Goal: Task Accomplishment & Management: Manage account settings

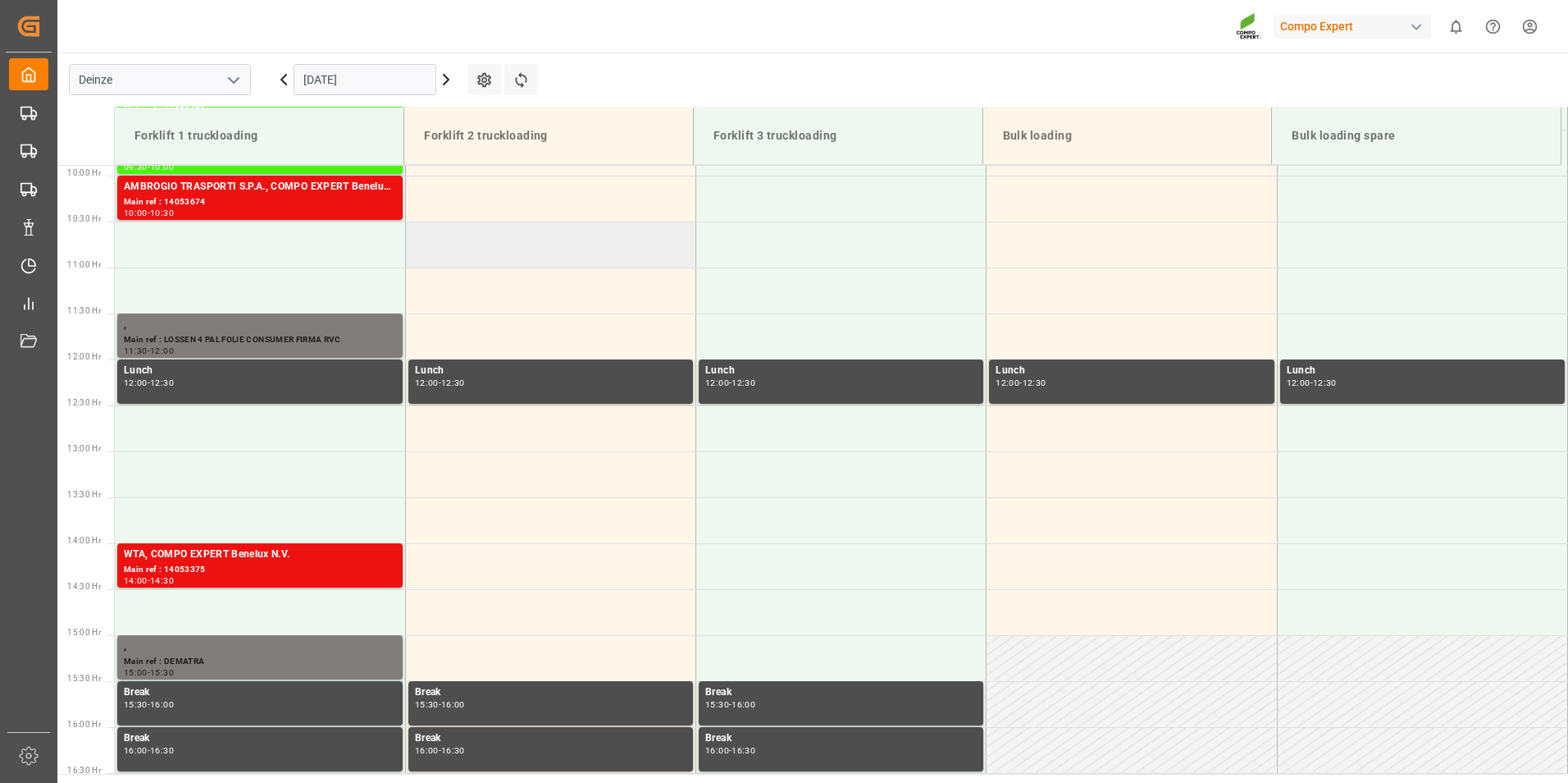
scroll to position [662, 0]
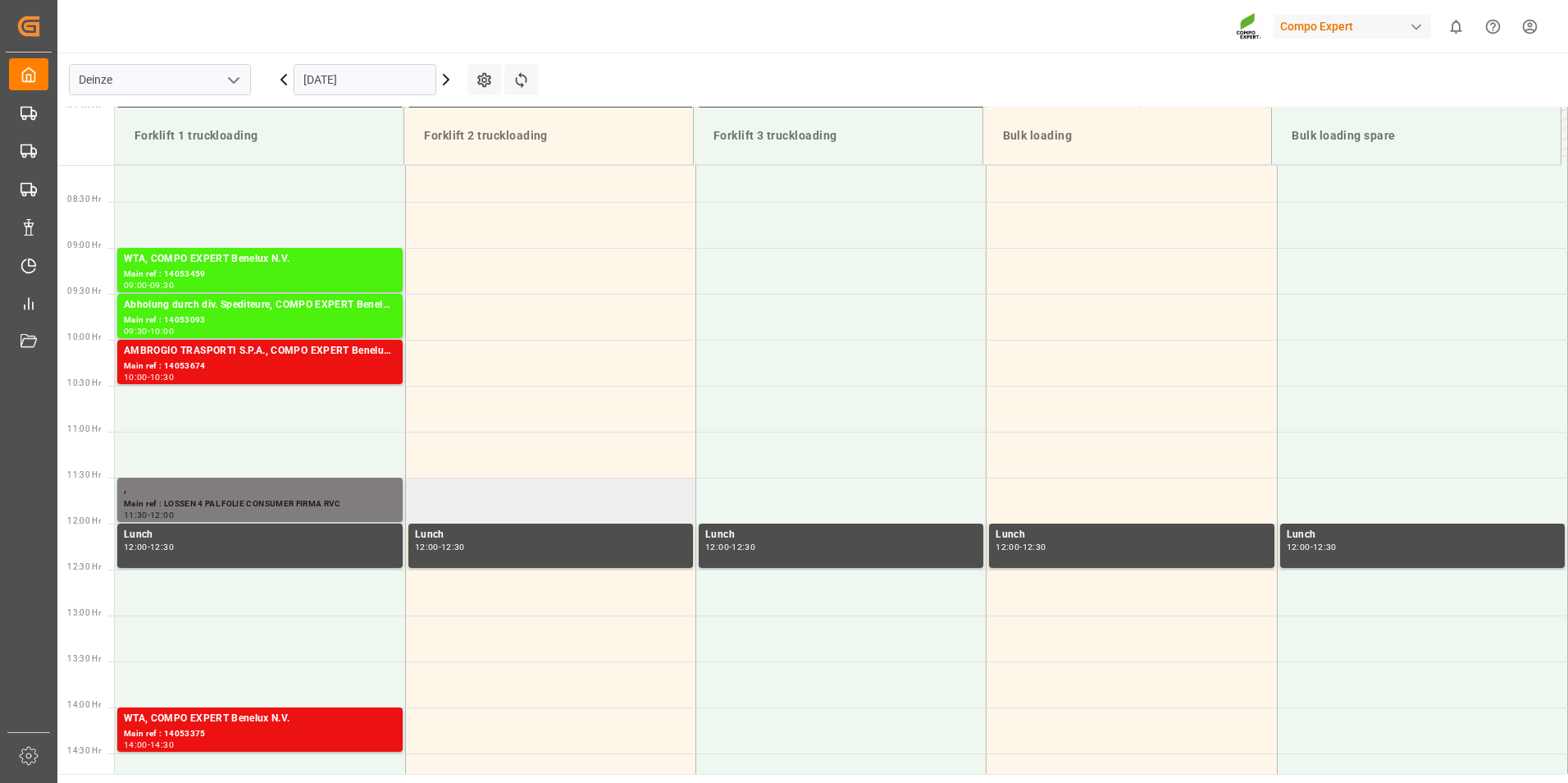
scroll to position [827, 0]
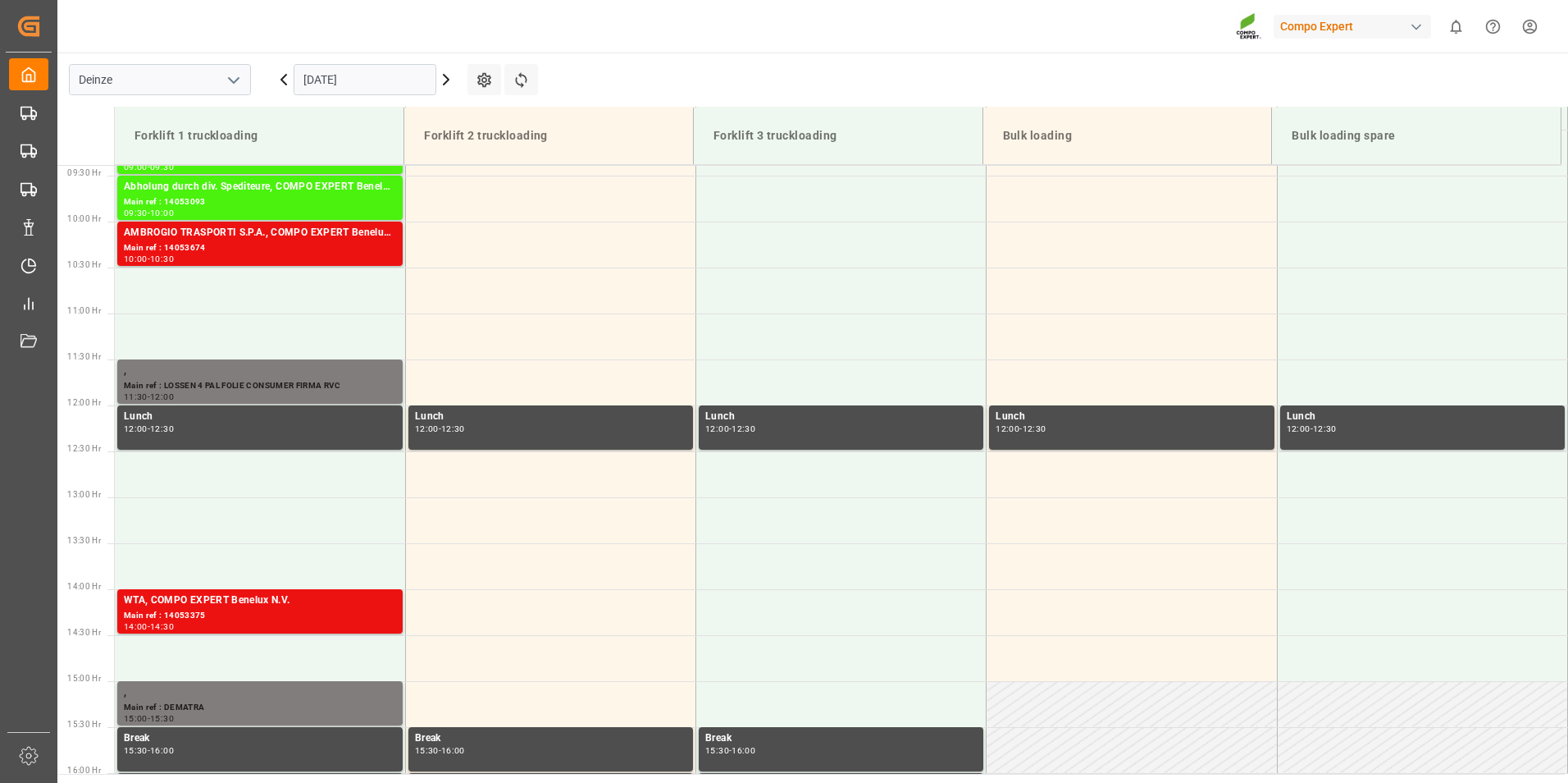
scroll to position [908, 0]
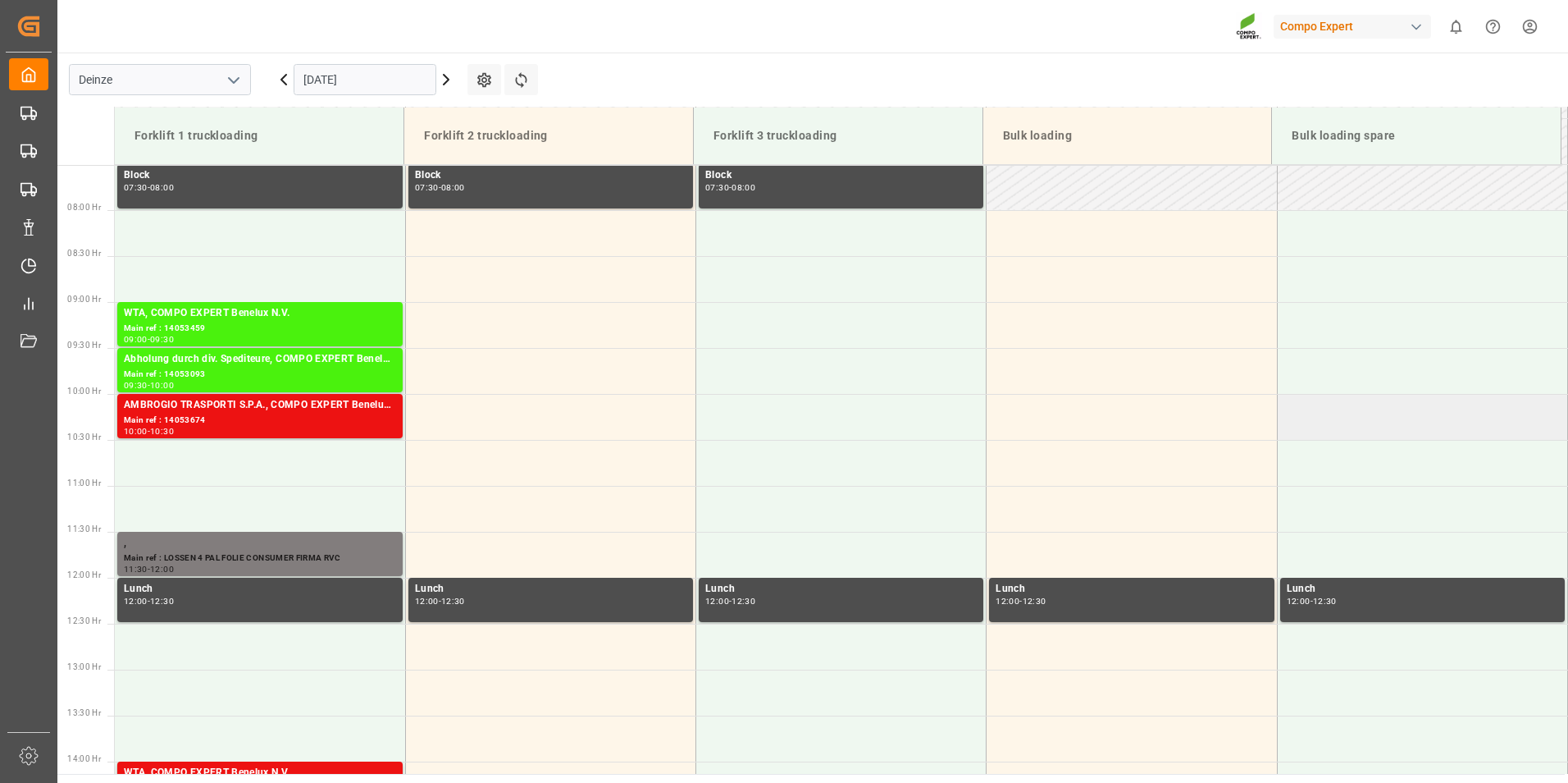
scroll to position [662, 0]
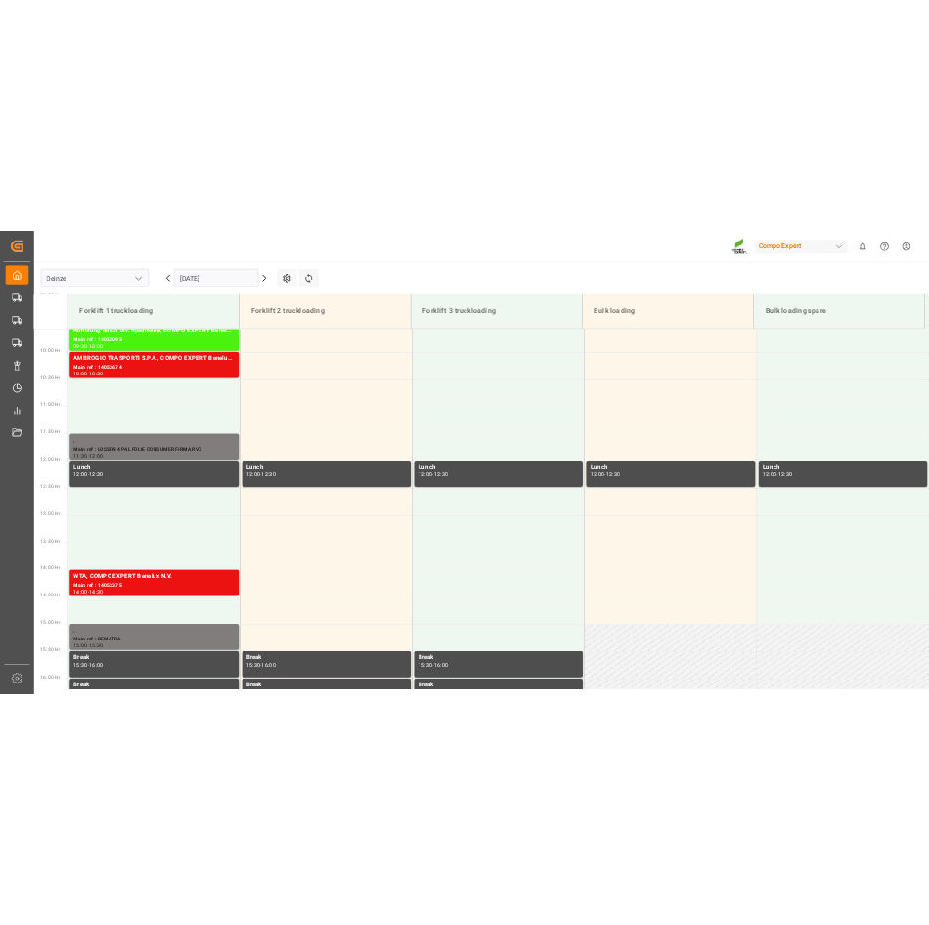
scroll to position [1082, 0]
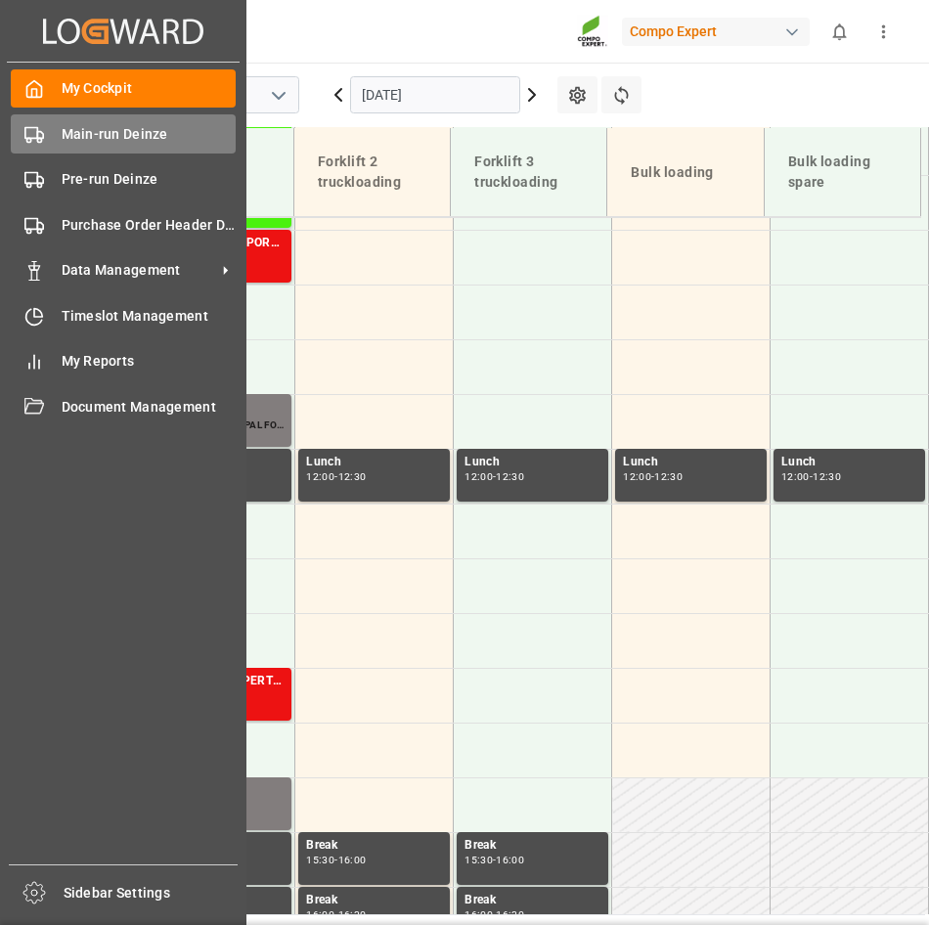
click at [29, 133] on icon at bounding box center [34, 135] width 20 height 20
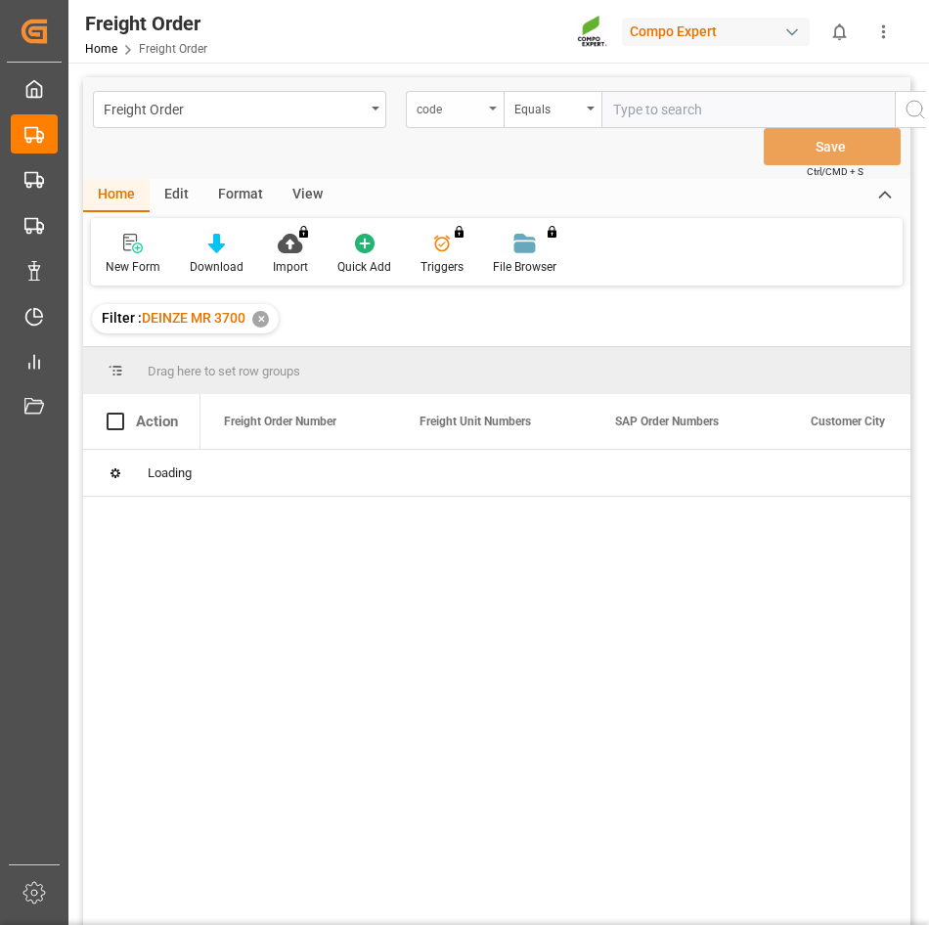
click at [490, 110] on icon "open menu" at bounding box center [493, 109] width 8 height 4
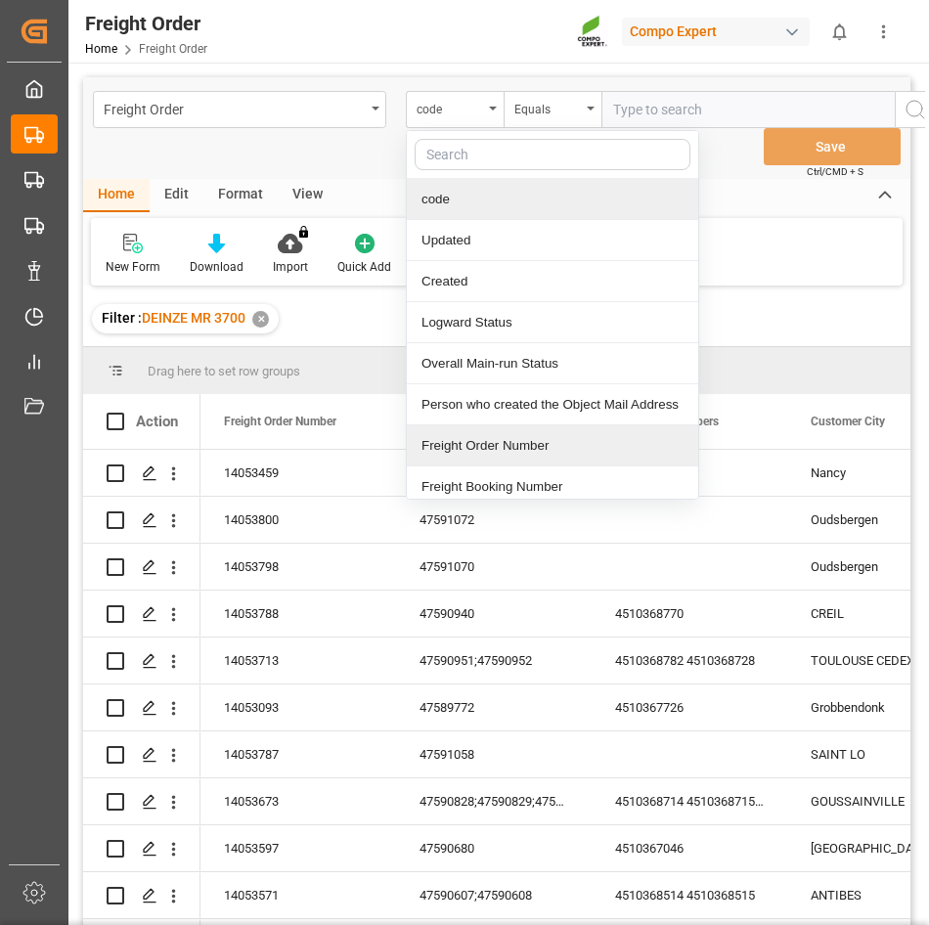
drag, startPoint x: 458, startPoint y: 454, endPoint x: 524, endPoint y: 341, distance: 130.6
click at [461, 449] on div "Freight Order Number" at bounding box center [552, 445] width 291 height 41
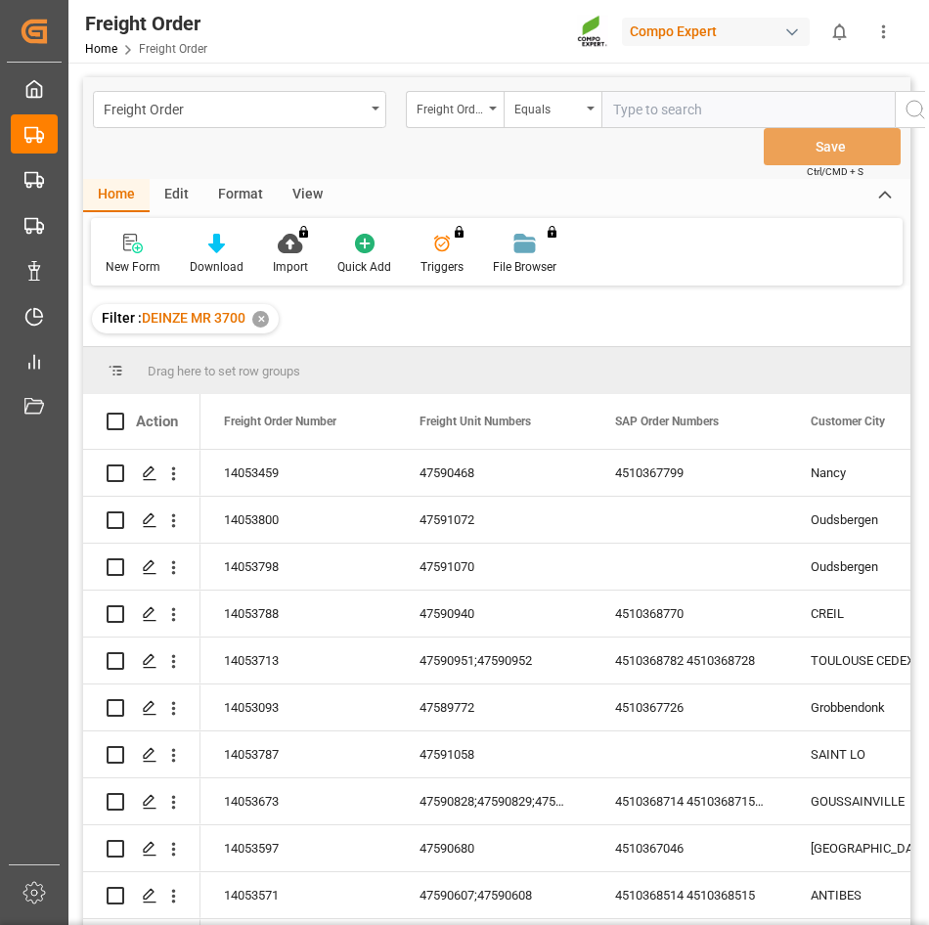
click at [631, 115] on input "text" at bounding box center [747, 109] width 293 height 37
type input "14053447"
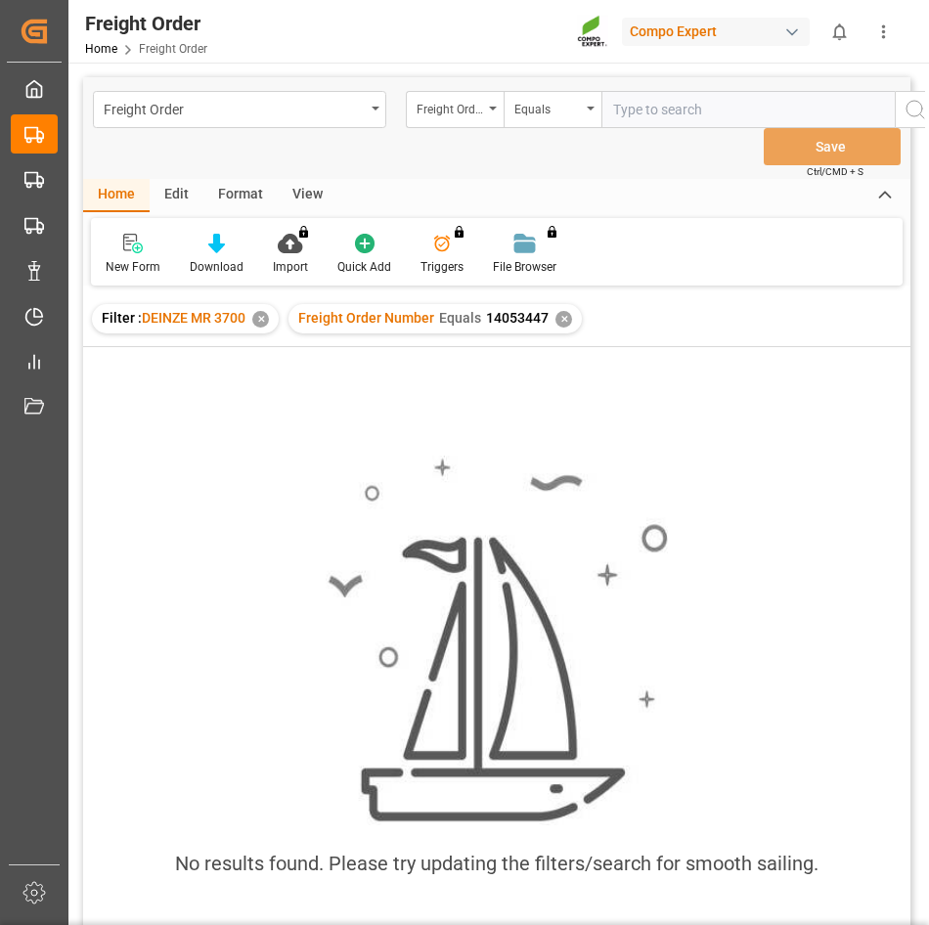
click at [564, 322] on div "✕" at bounding box center [563, 319] width 17 height 17
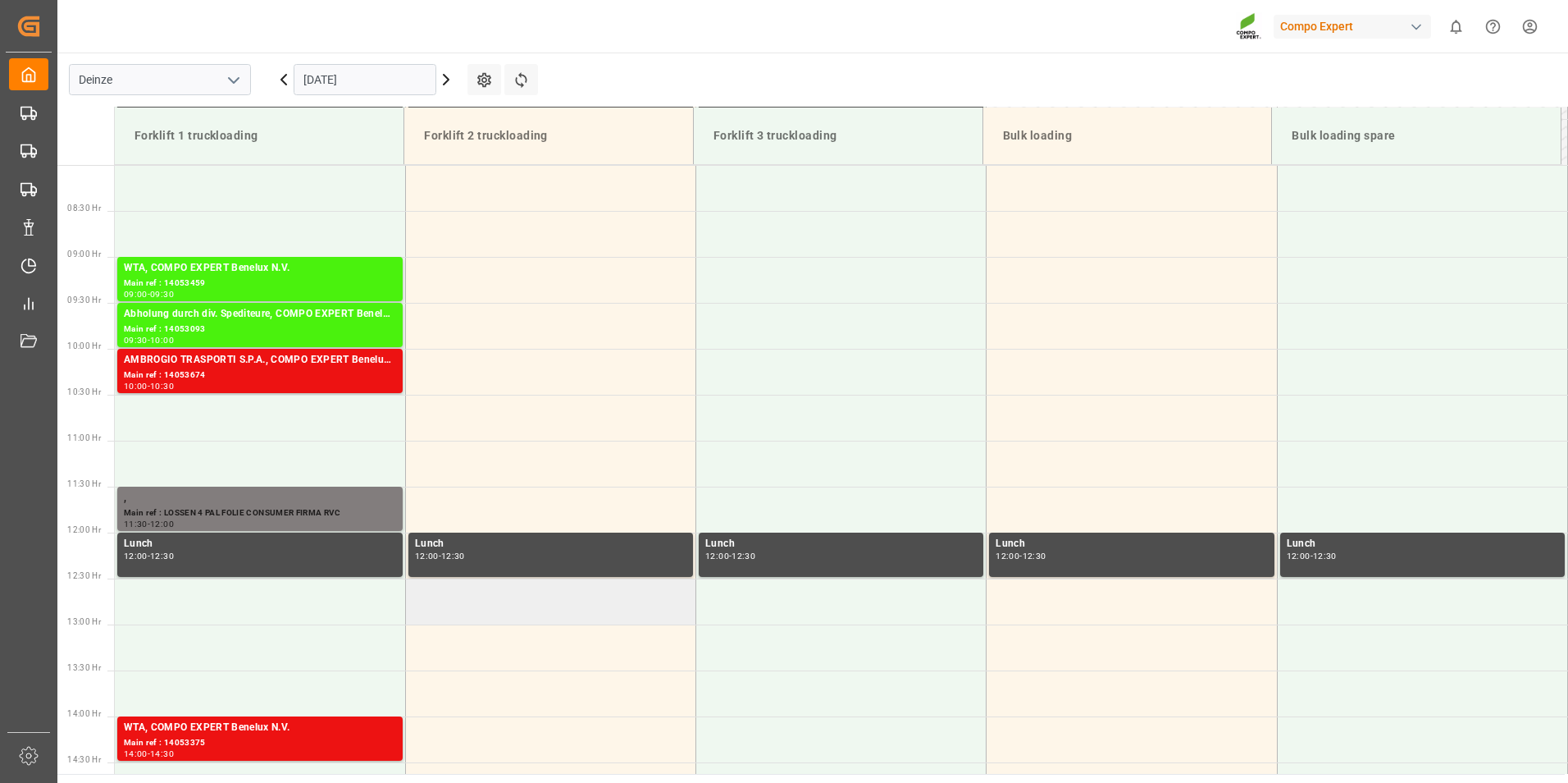
scroll to position [836, 0]
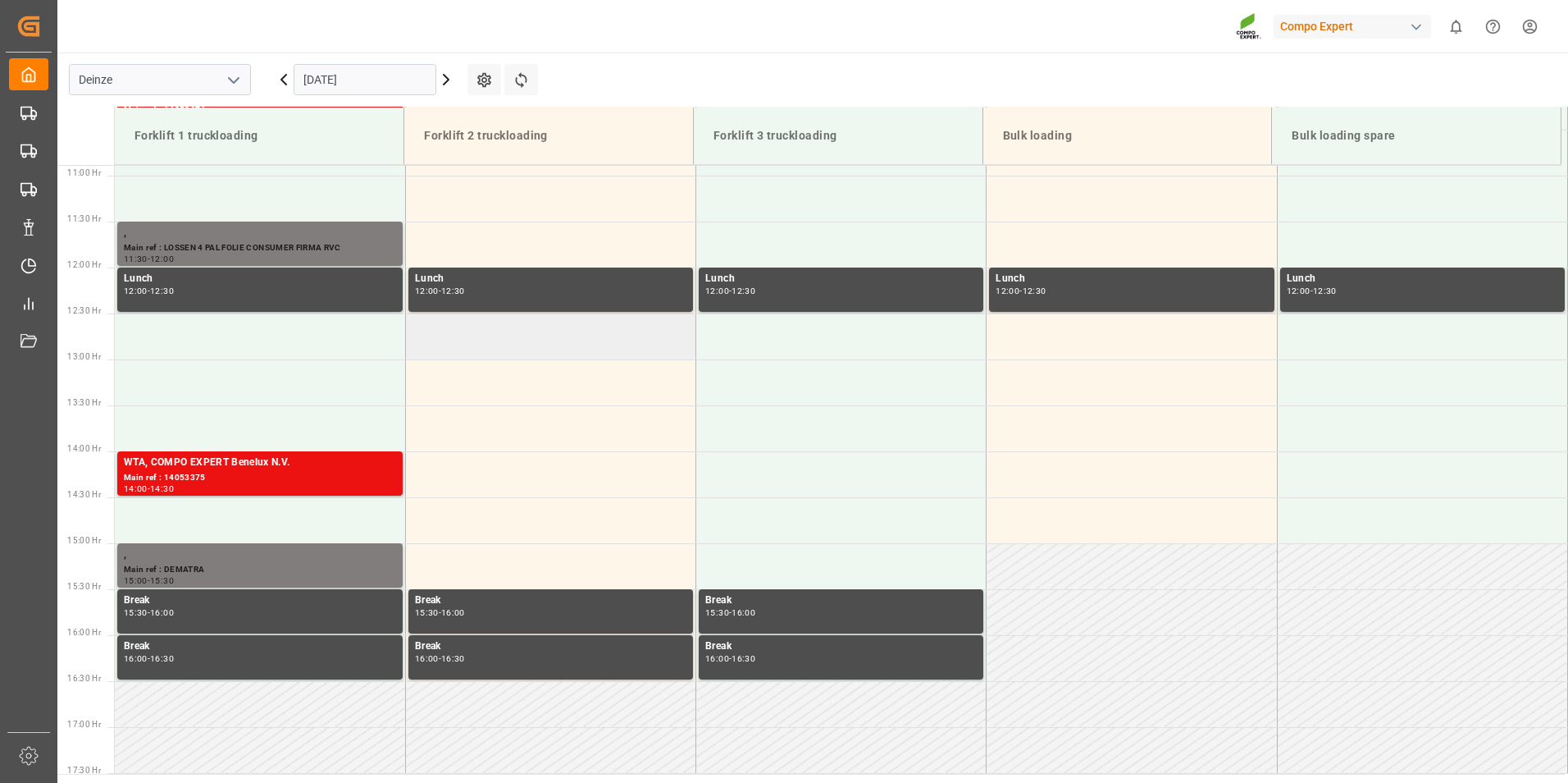
scroll to position [918, 0]
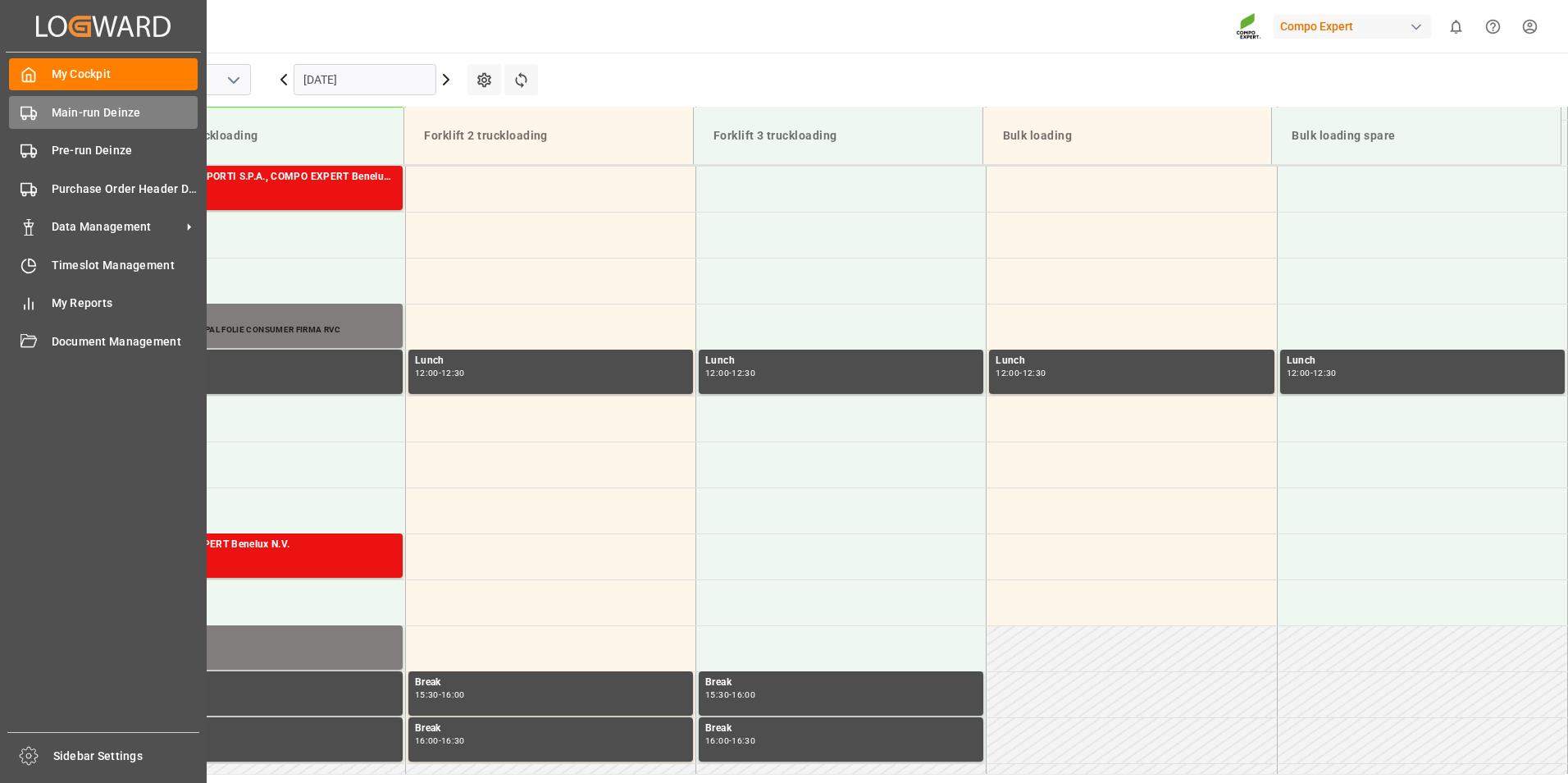
click at [29, 108] on icon at bounding box center [29, 113] width 17 height 17
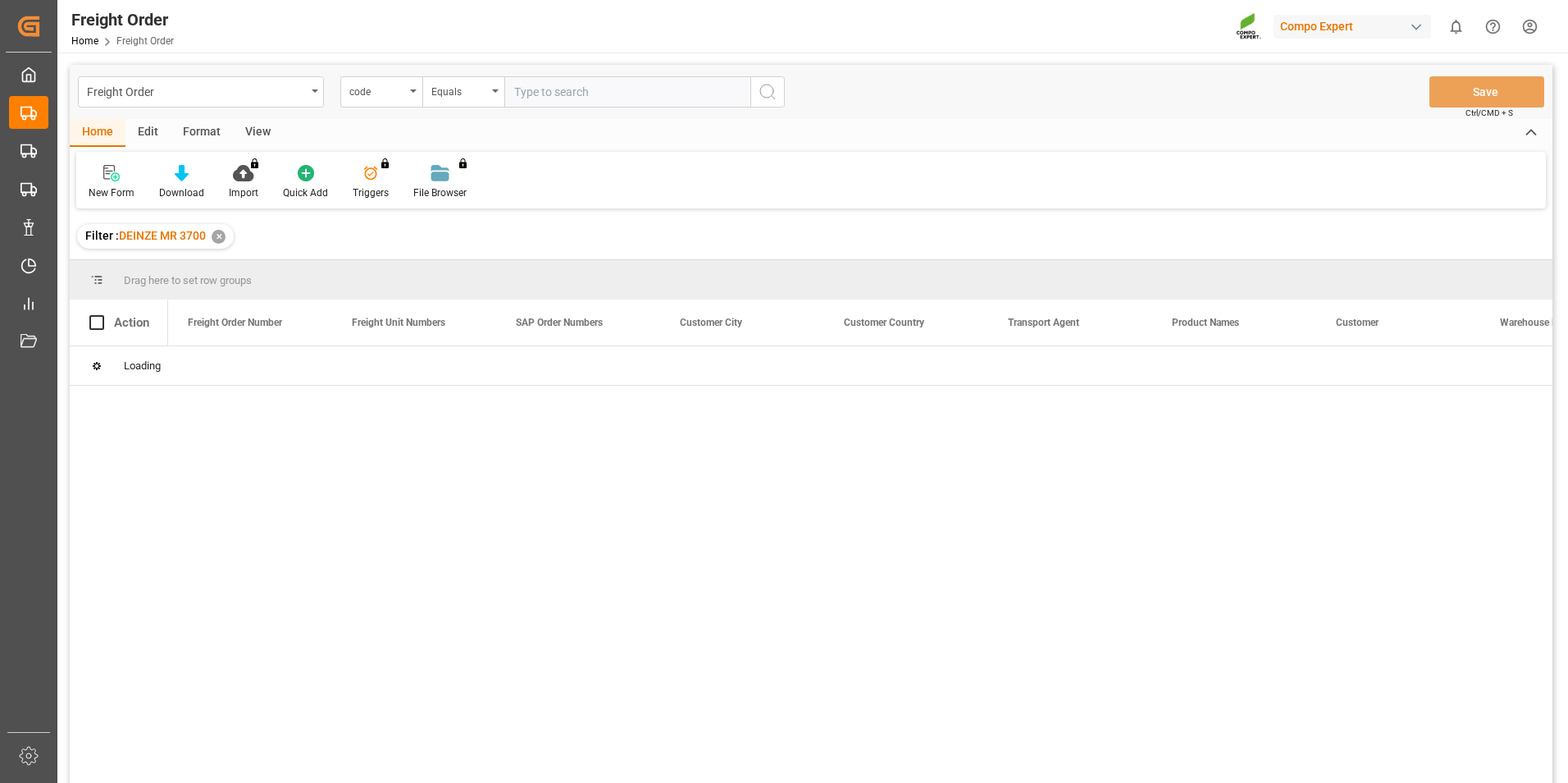
click at [418, 95] on div "code" at bounding box center [382, 91] width 82 height 31
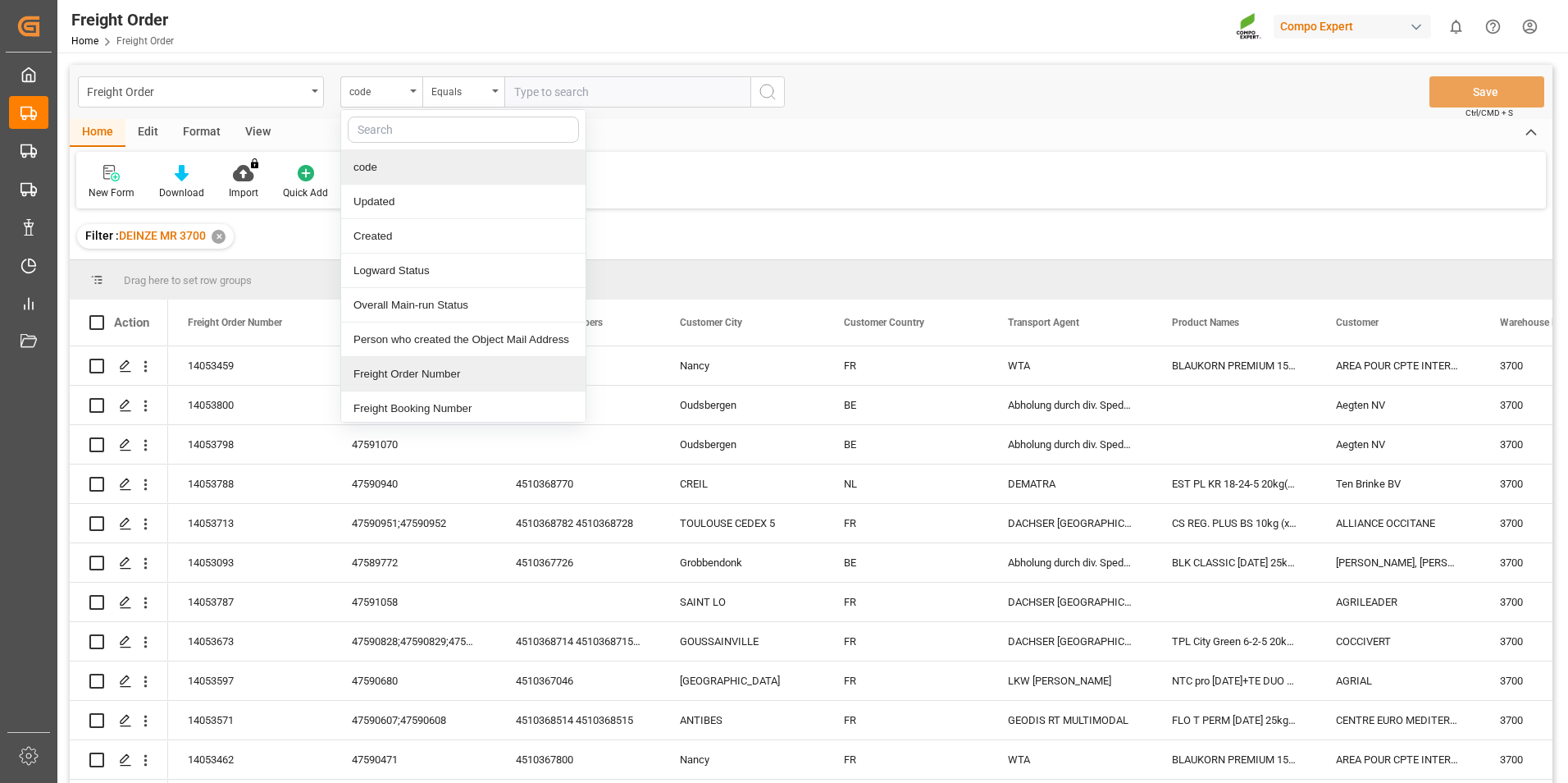
click at [391, 376] on div "Freight Order Number" at bounding box center [463, 373] width 244 height 34
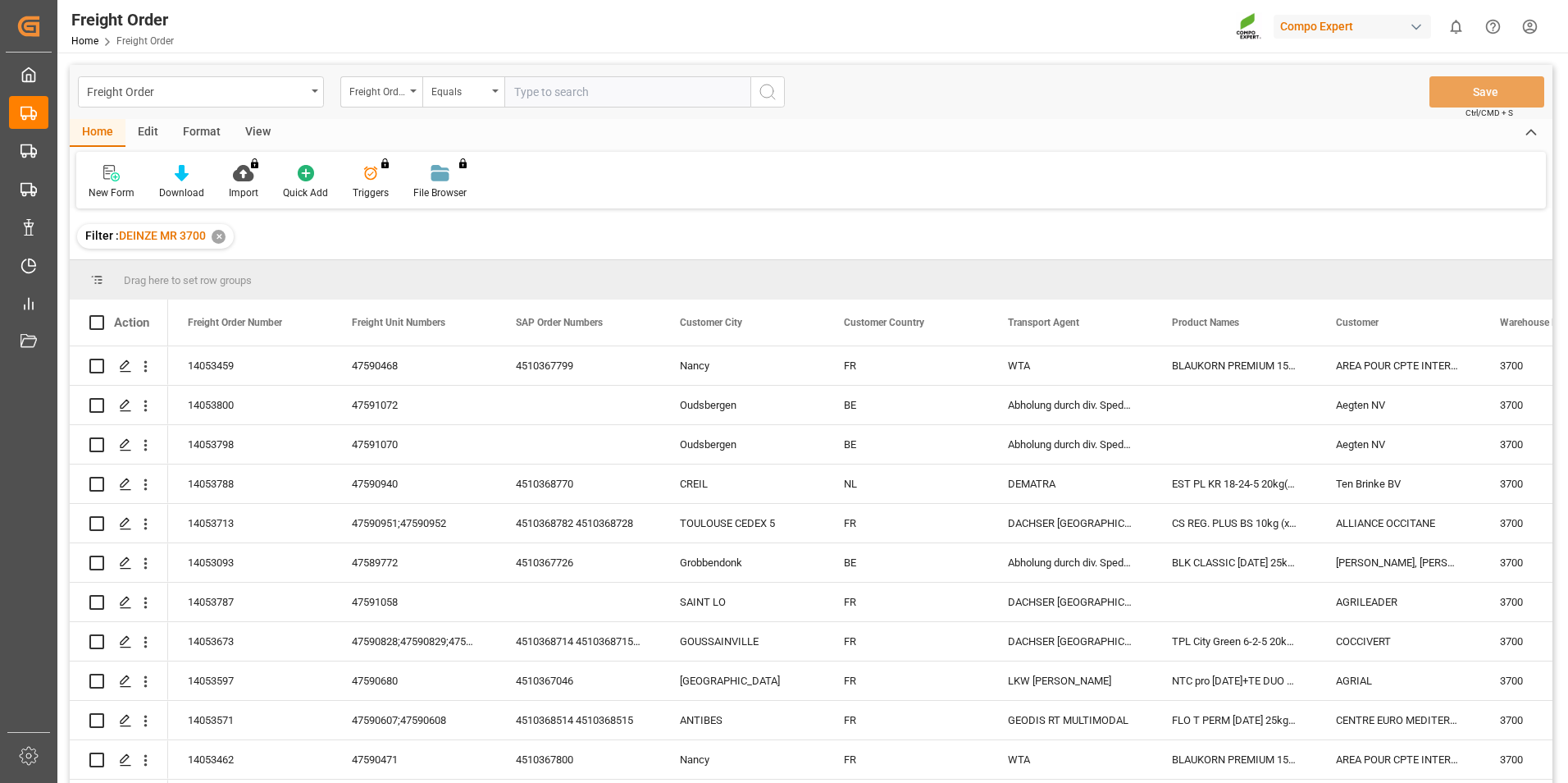
drag, startPoint x: 529, startPoint y: 89, endPoint x: 524, endPoint y: 111, distance: 22.6
click at [529, 90] on input "text" at bounding box center [627, 91] width 246 height 31
type input "14053447"
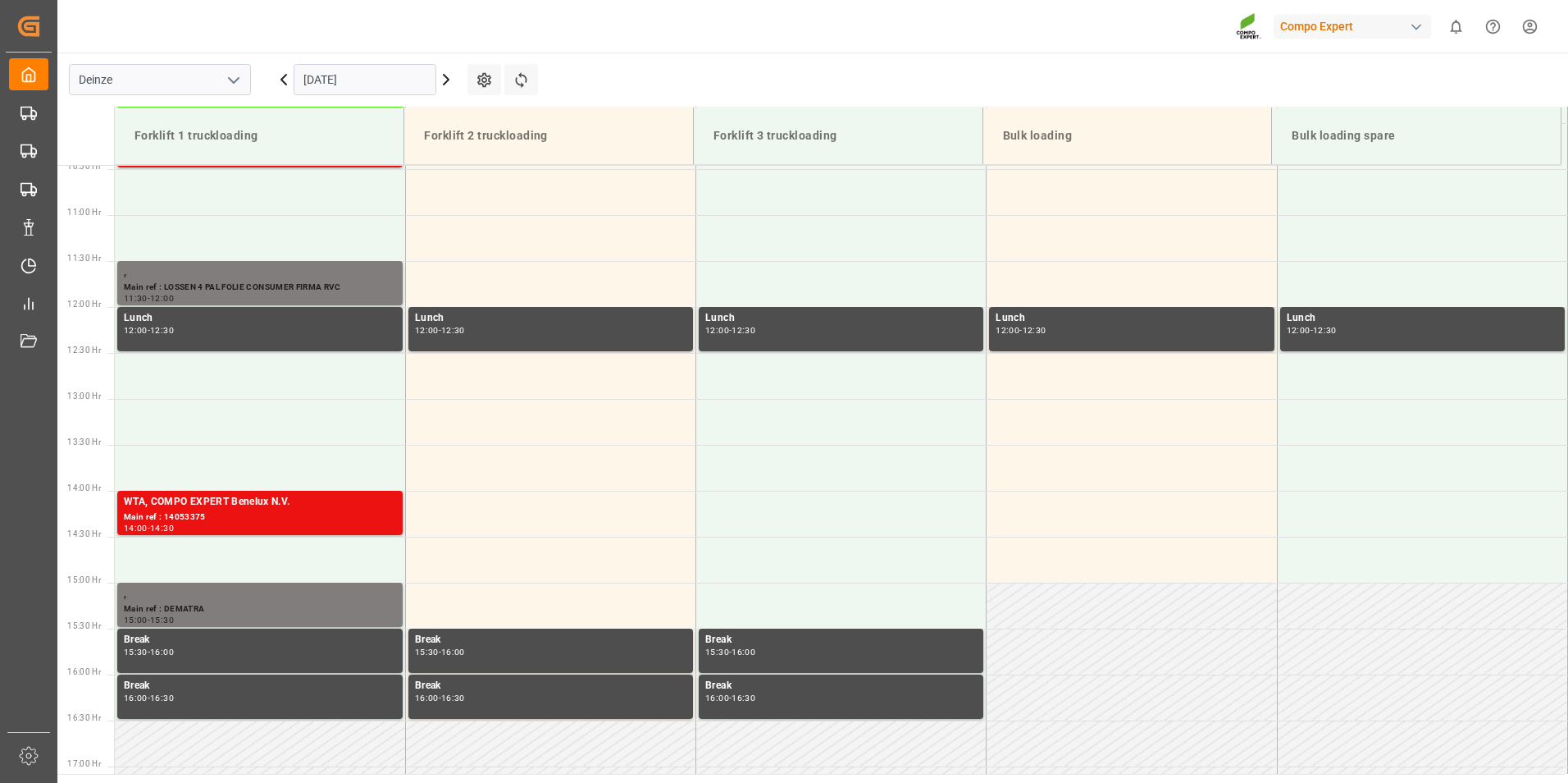
scroll to position [1000, 0]
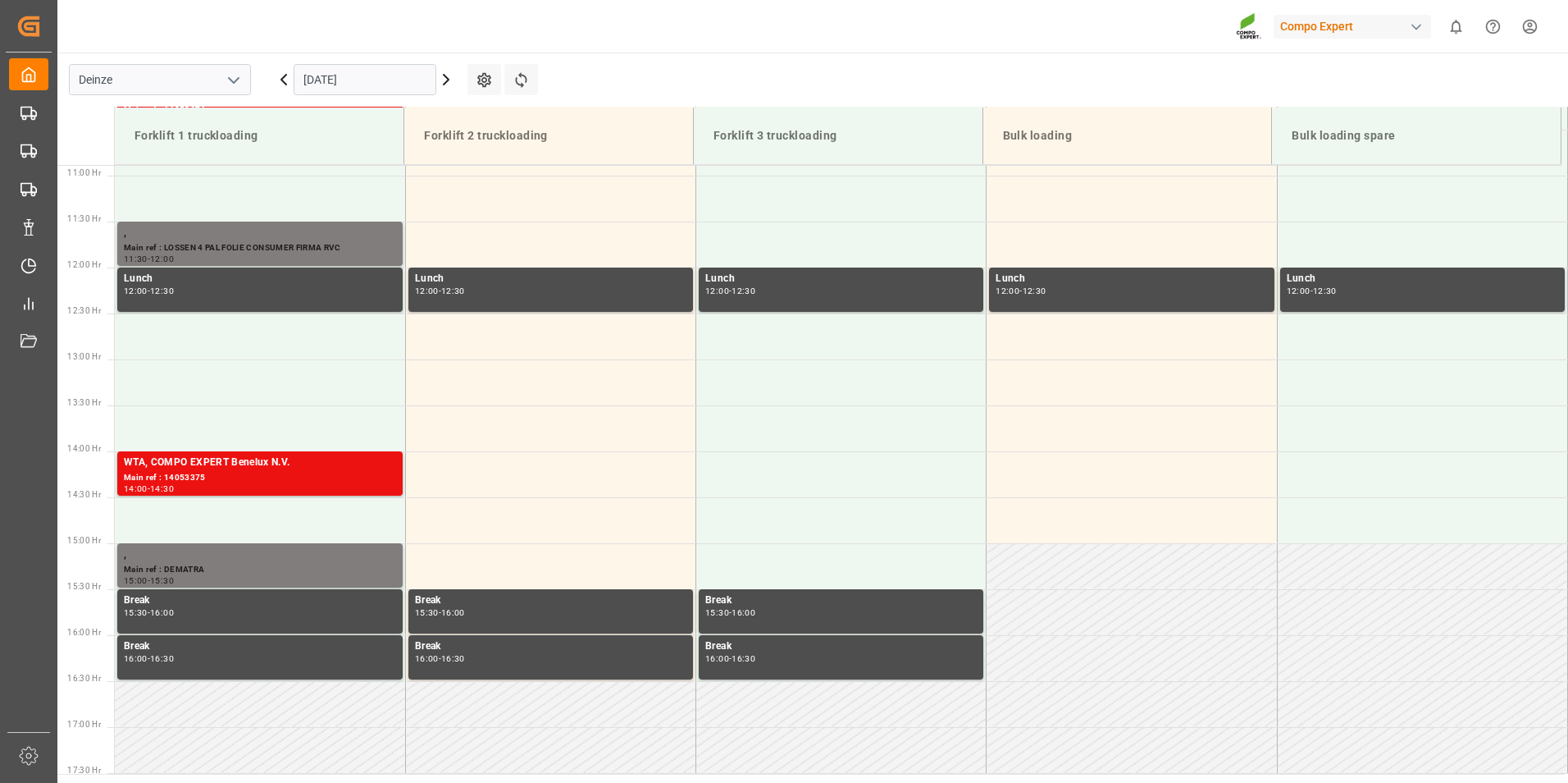
click at [399, 85] on input "[DATE]" at bounding box center [365, 79] width 143 height 31
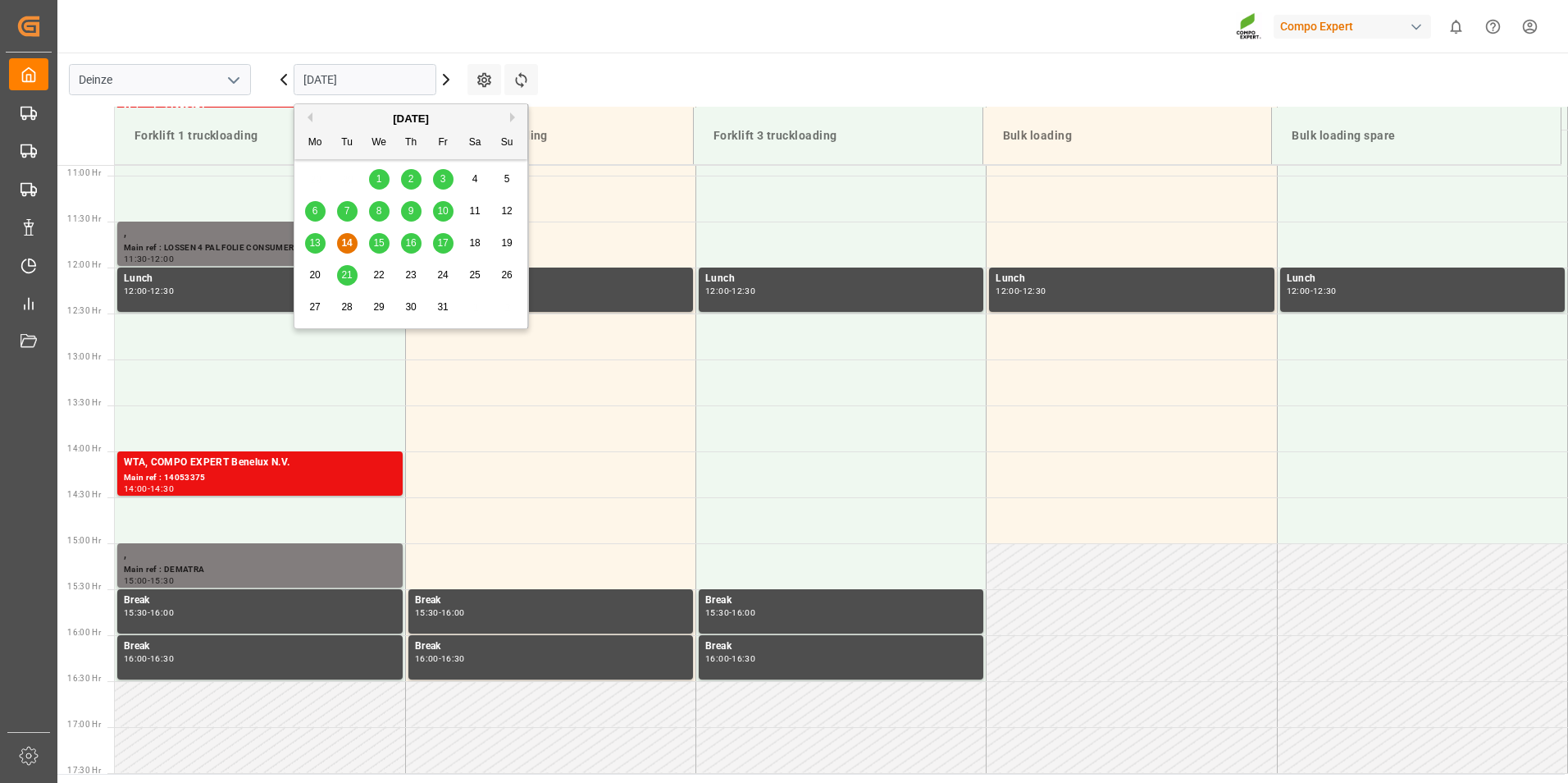
click at [439, 213] on span "10" at bounding box center [442, 211] width 11 height 12
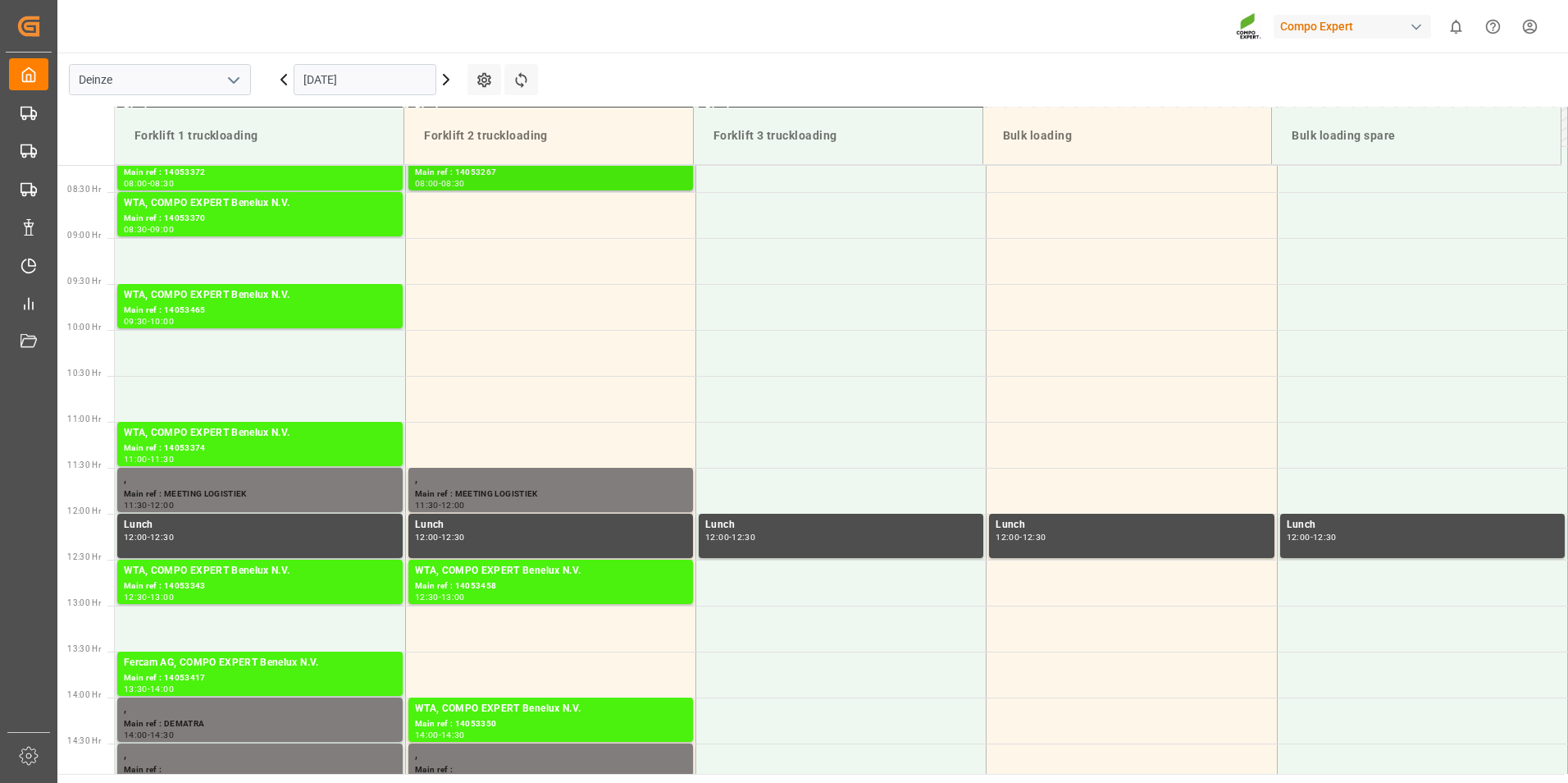
scroll to position [918, 0]
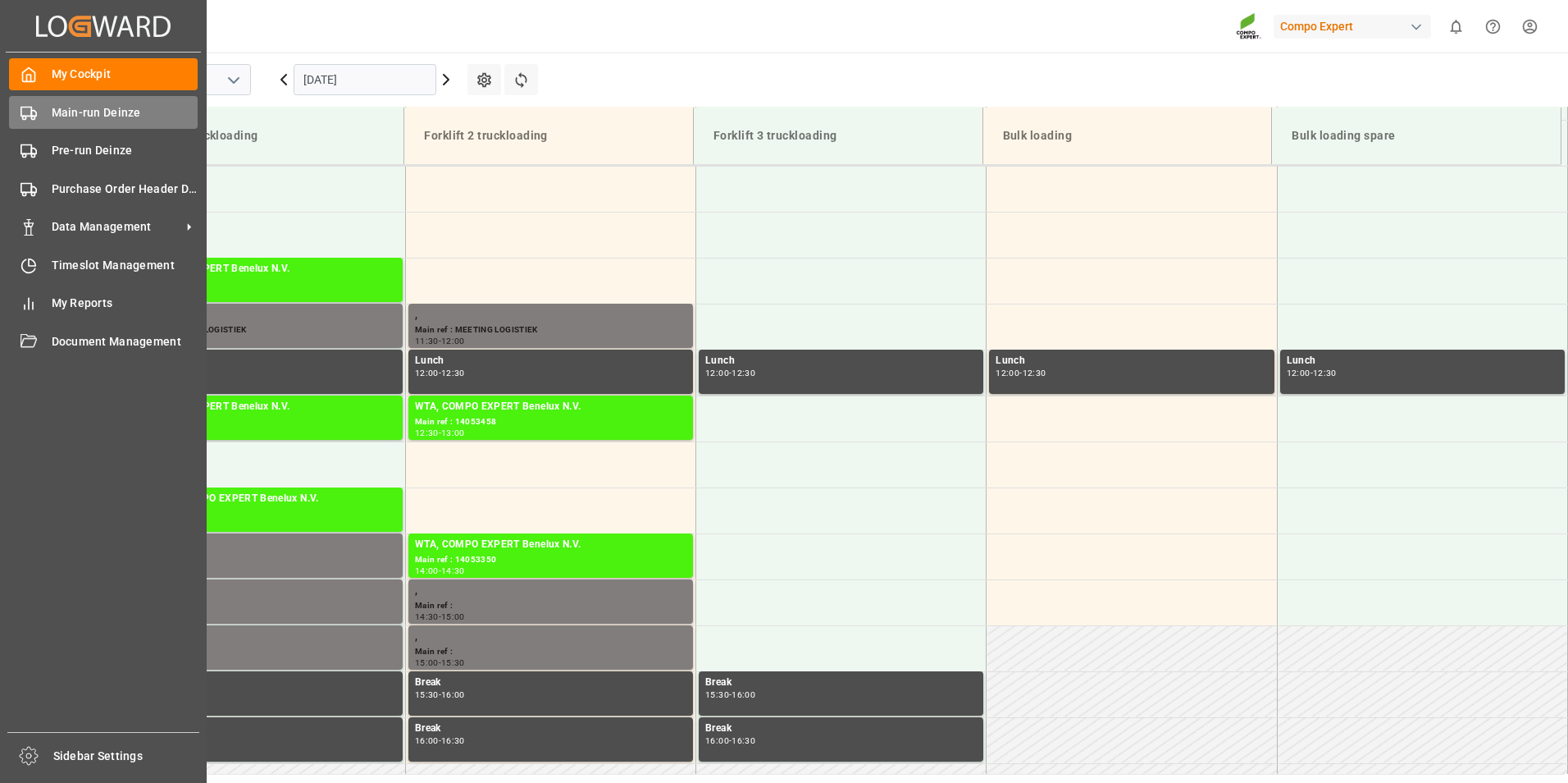
click at [25, 113] on icon at bounding box center [29, 113] width 17 height 17
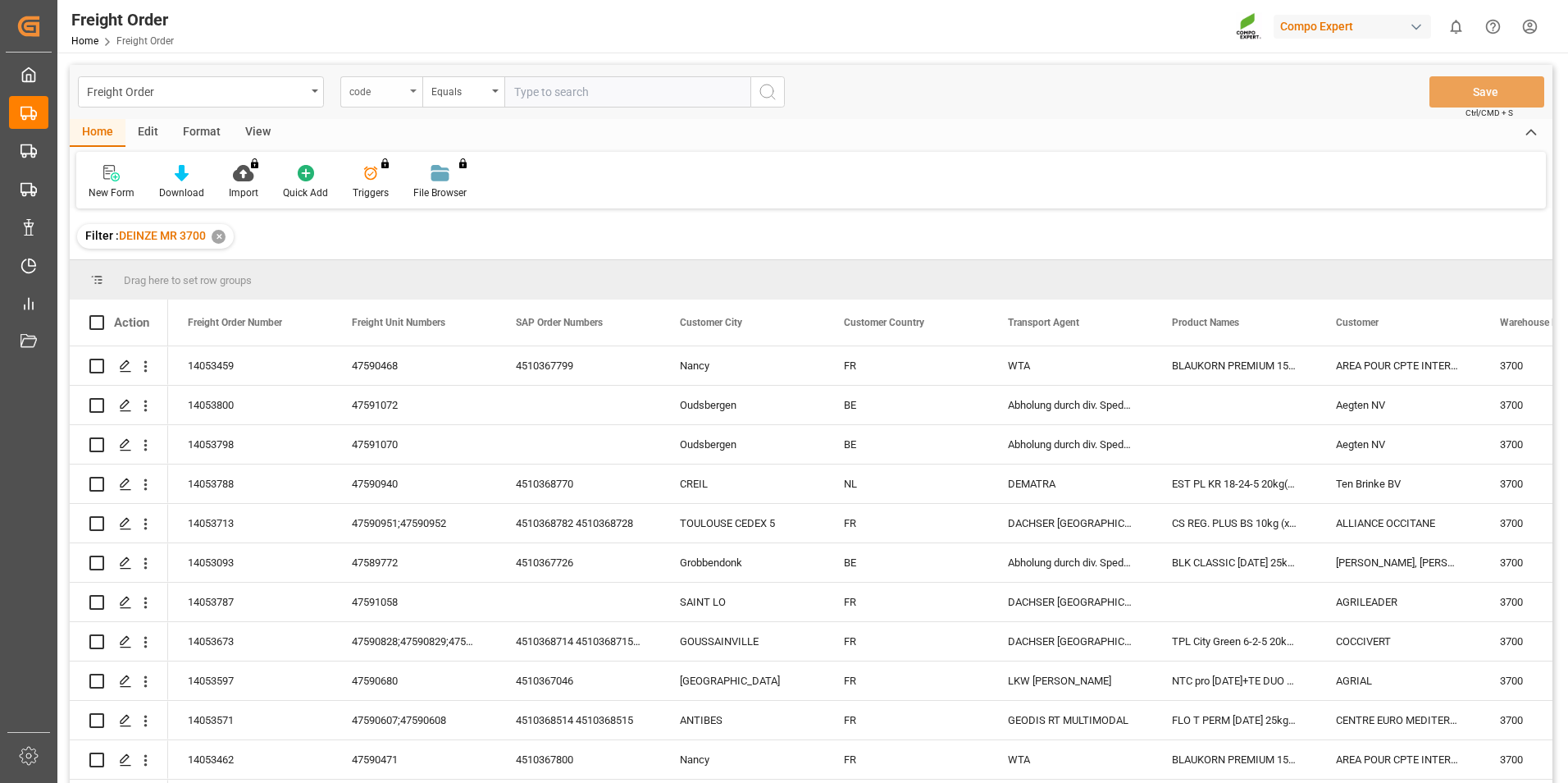
click at [415, 92] on div "code" at bounding box center [382, 91] width 82 height 31
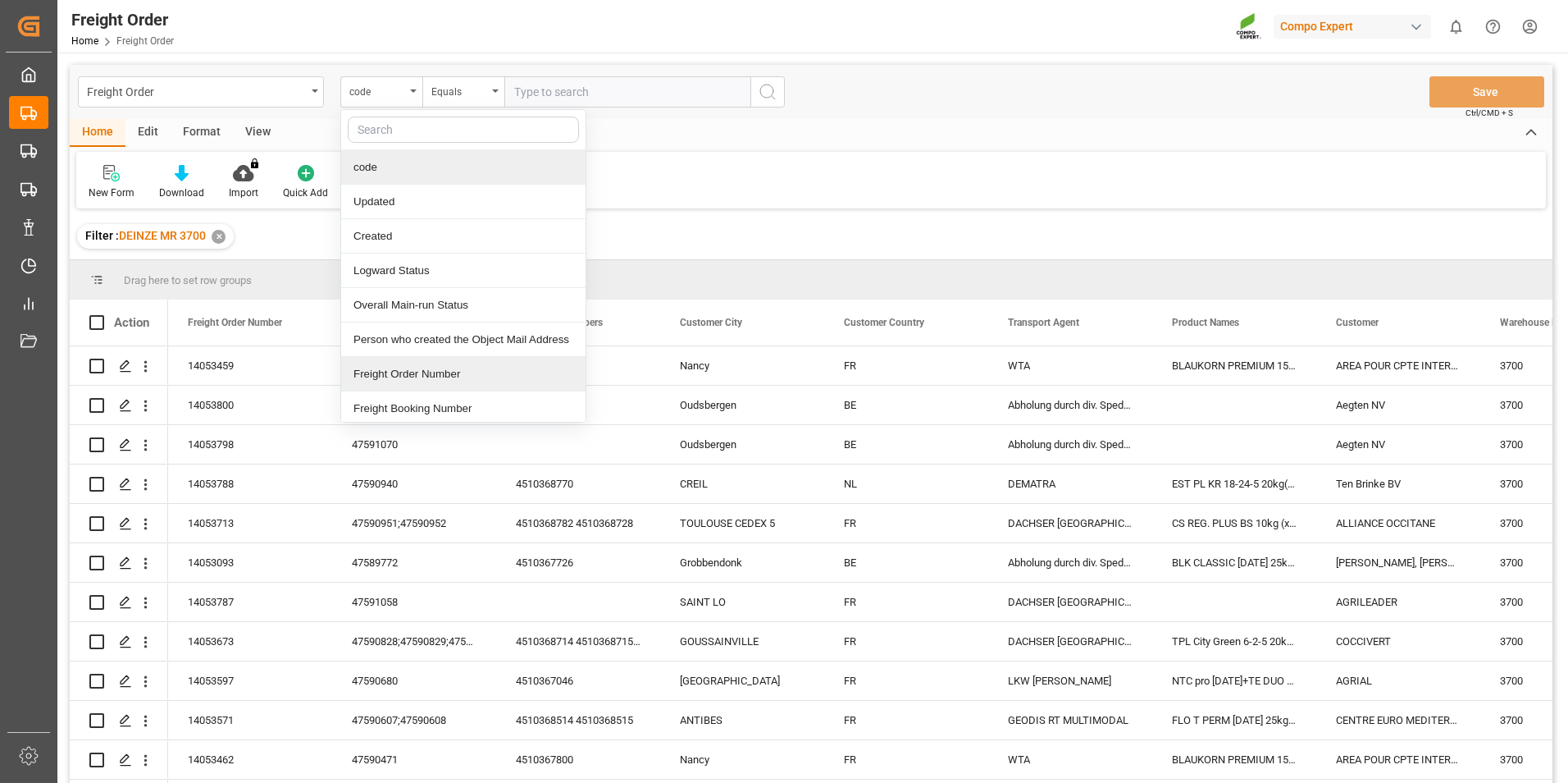
click at [402, 377] on div "Freight Order Number" at bounding box center [463, 373] width 244 height 34
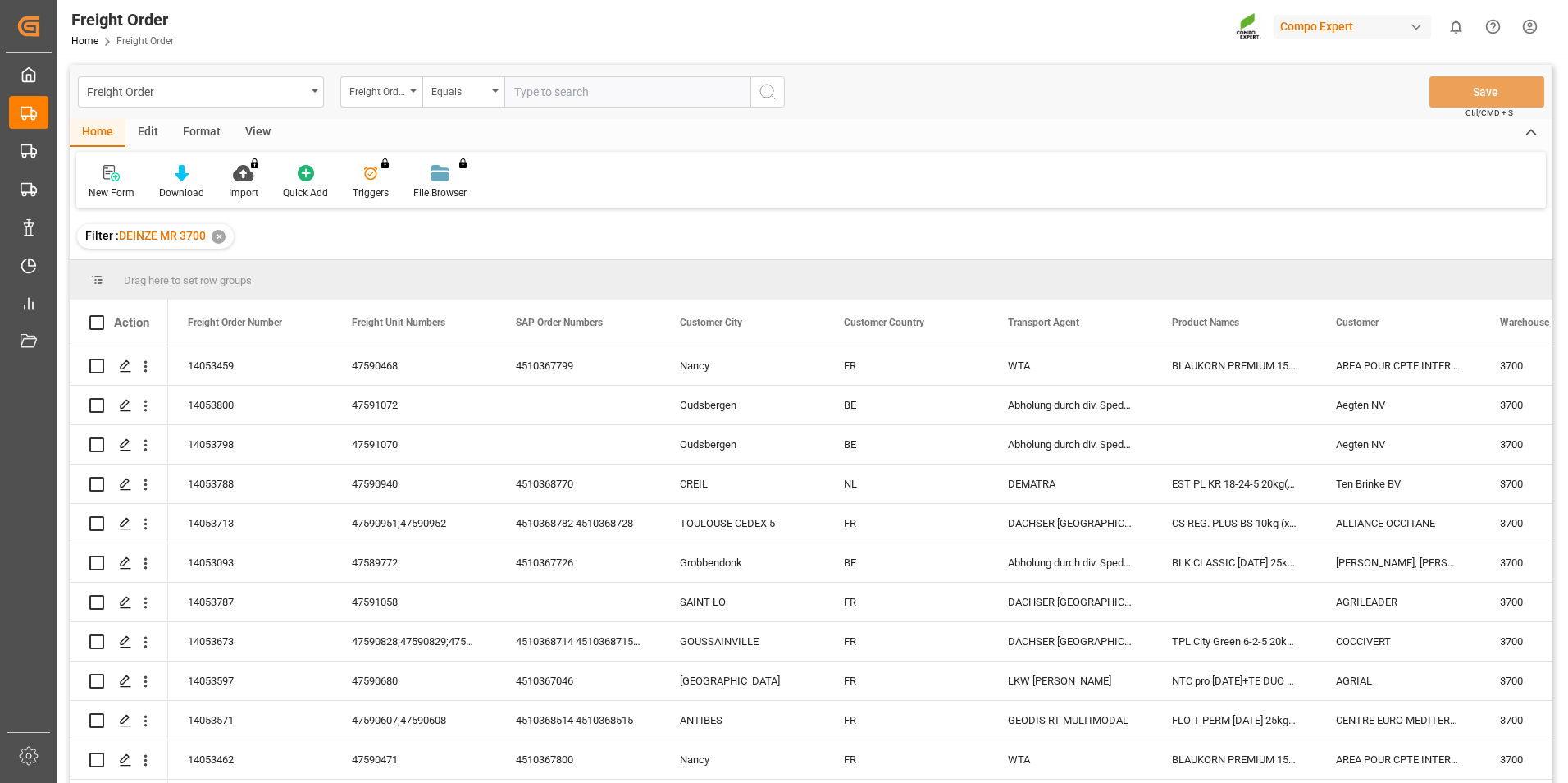
click at [538, 93] on input "text" at bounding box center [627, 91] width 246 height 31
type input "14053447"
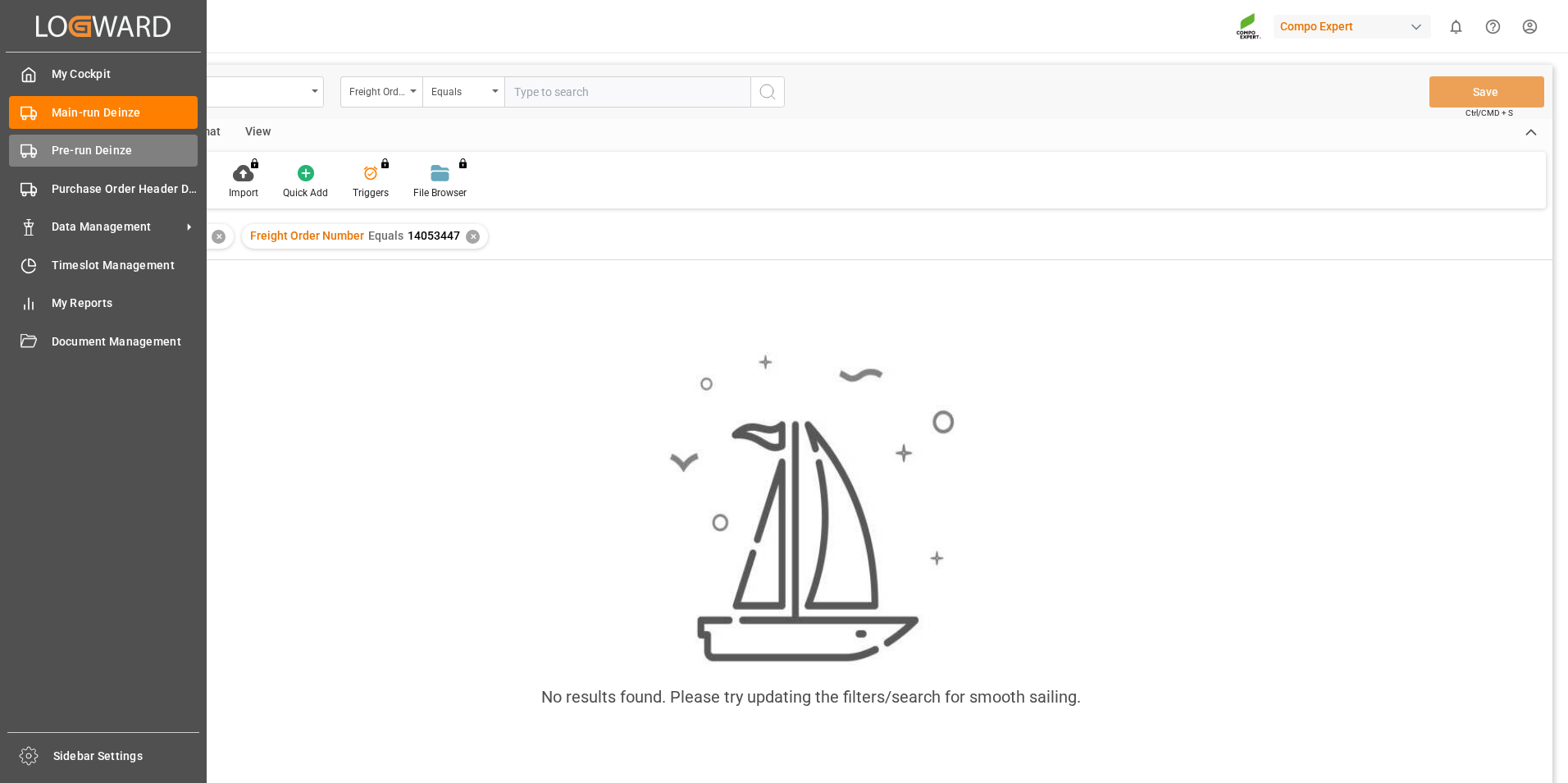
click at [27, 150] on icon at bounding box center [29, 151] width 17 height 17
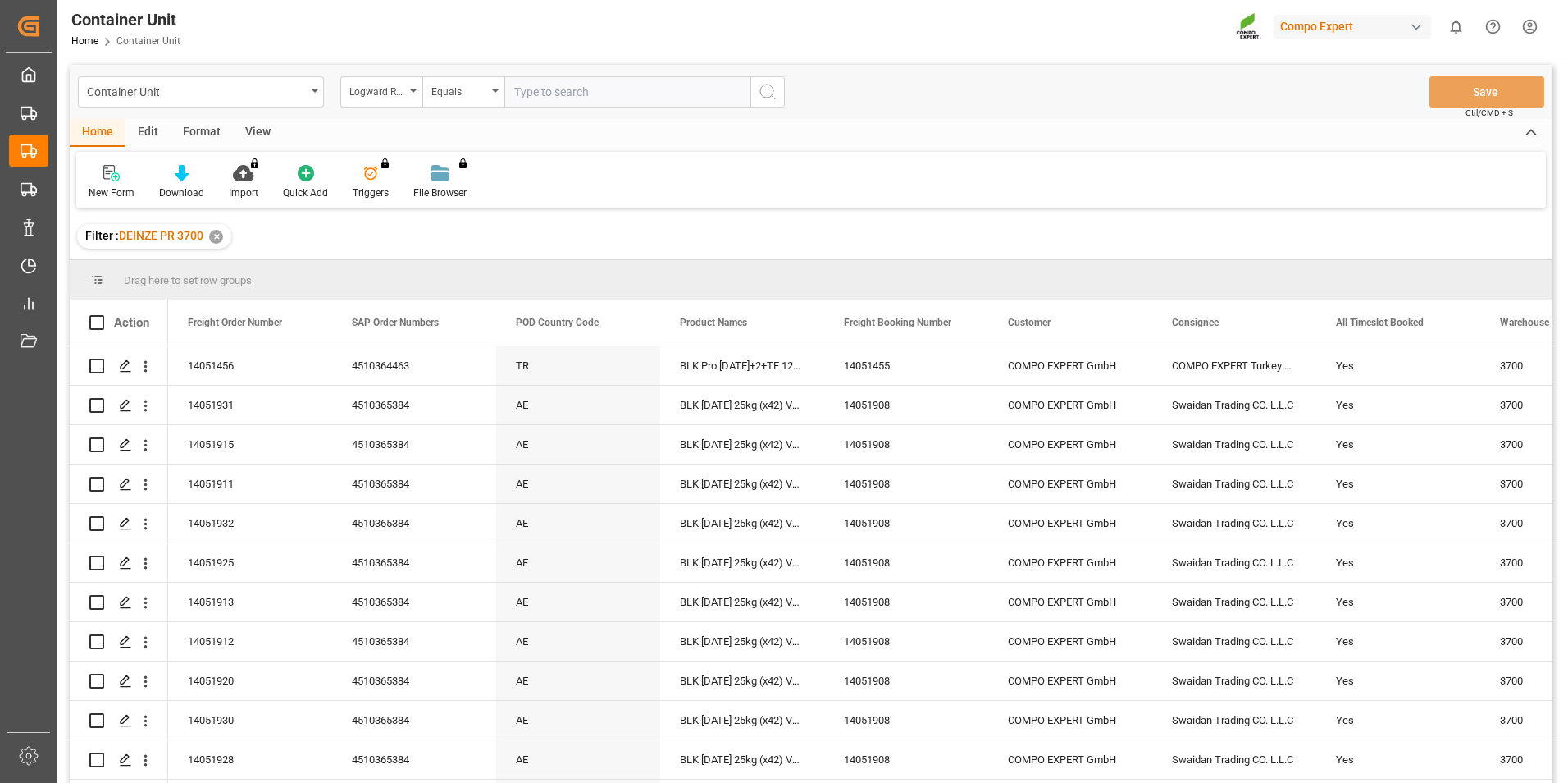
click at [414, 92] on div "Logward Reference" at bounding box center [382, 91] width 82 height 31
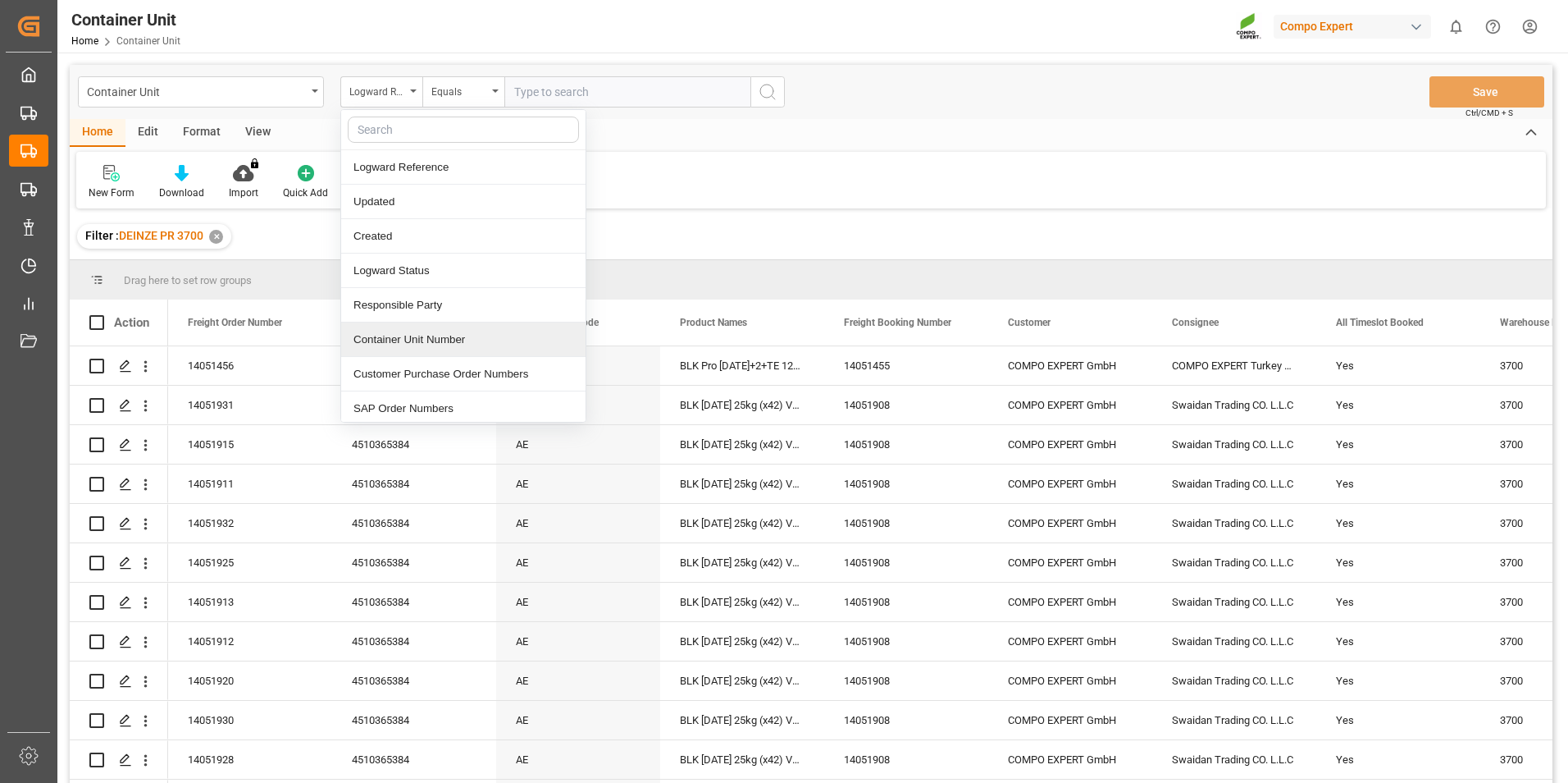
click at [399, 337] on div "Container Unit Number" at bounding box center [463, 339] width 244 height 34
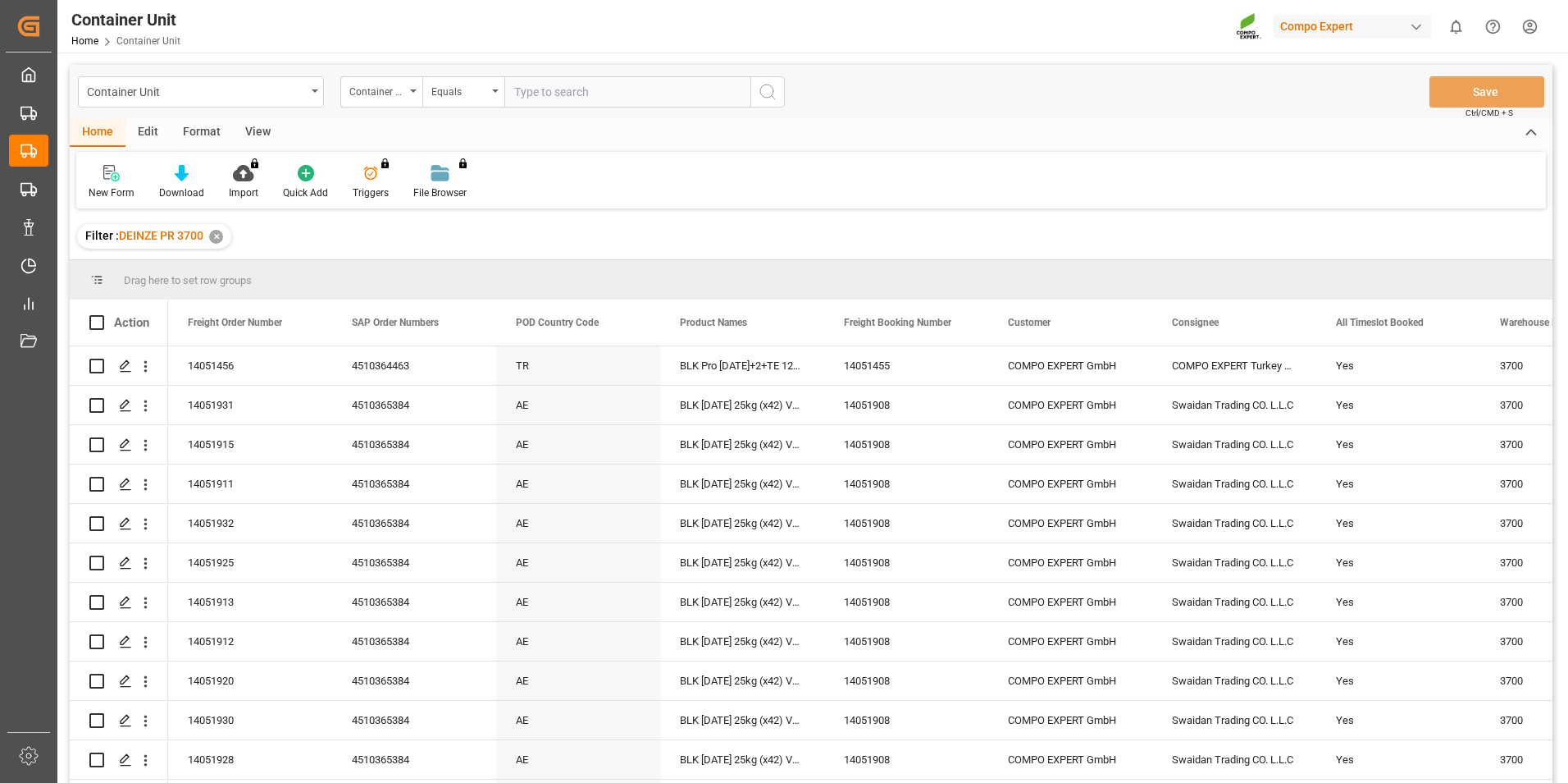
click at [543, 84] on input "text" at bounding box center [627, 91] width 246 height 31
type input "14053447"
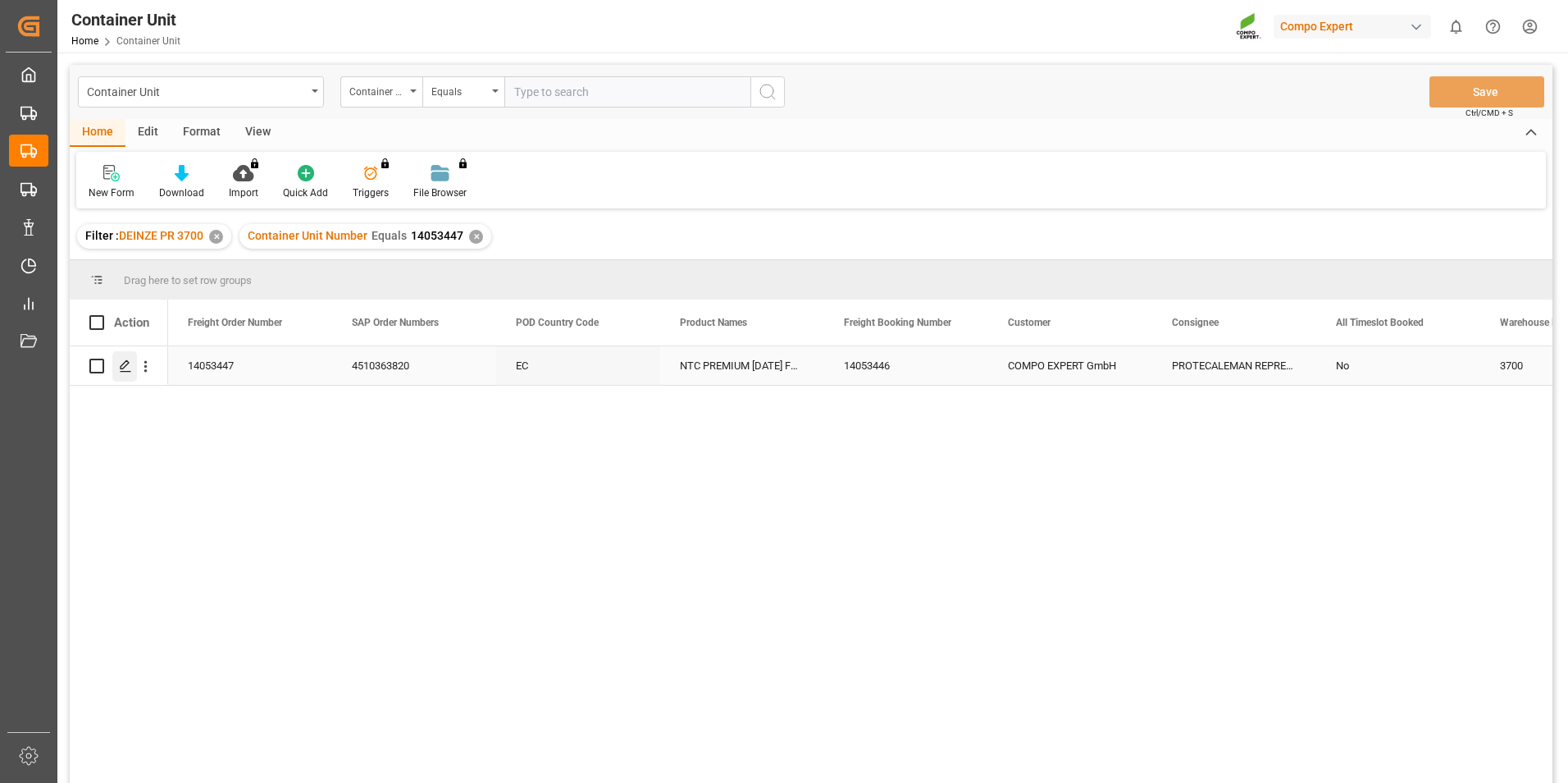
click at [125, 364] on icon "Press SPACE to select this row." at bounding box center [126, 366] width 13 height 13
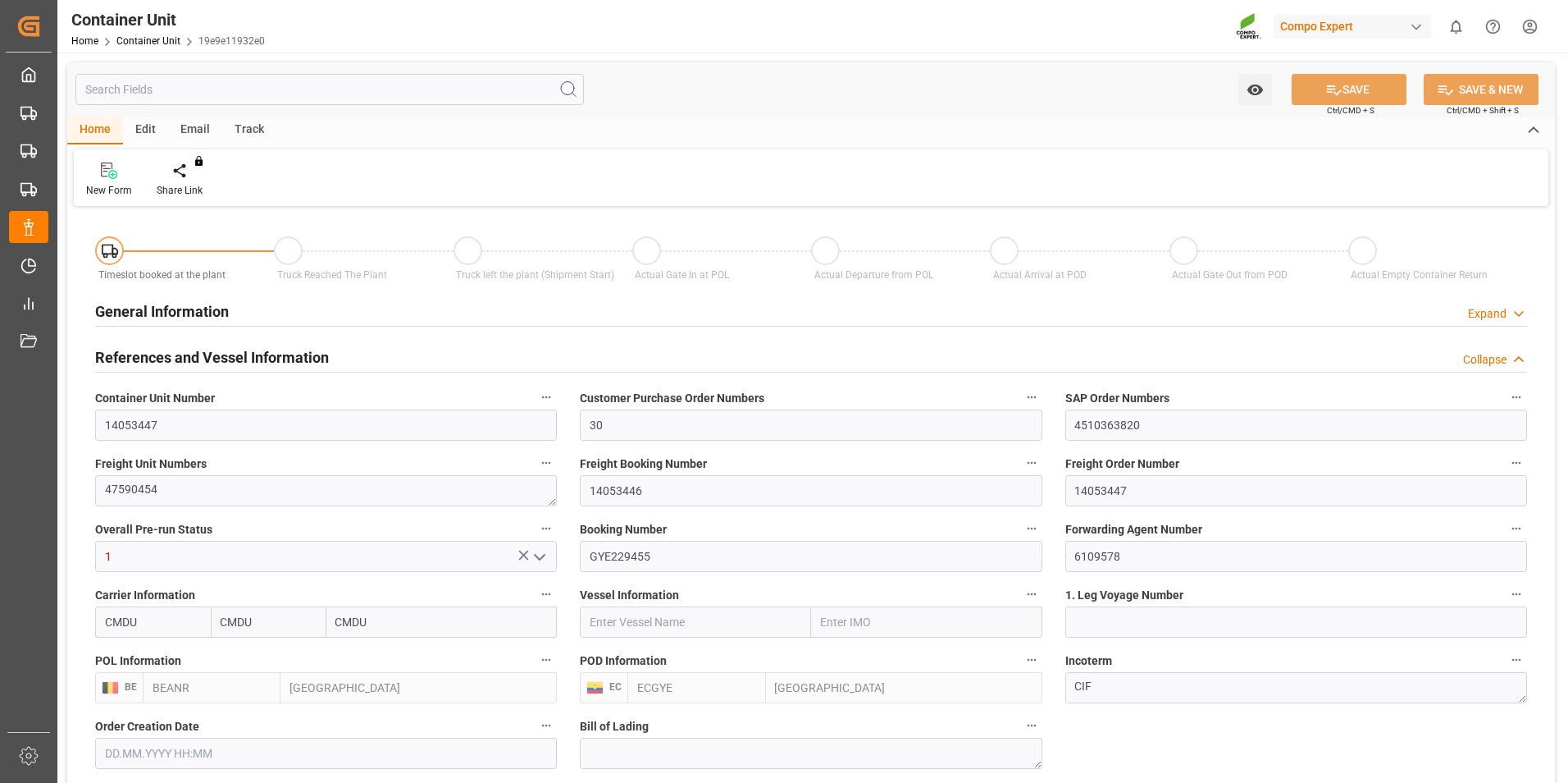
type input "CMDU"
type input "BEANR"
type input "ECGYE"
type input "0"
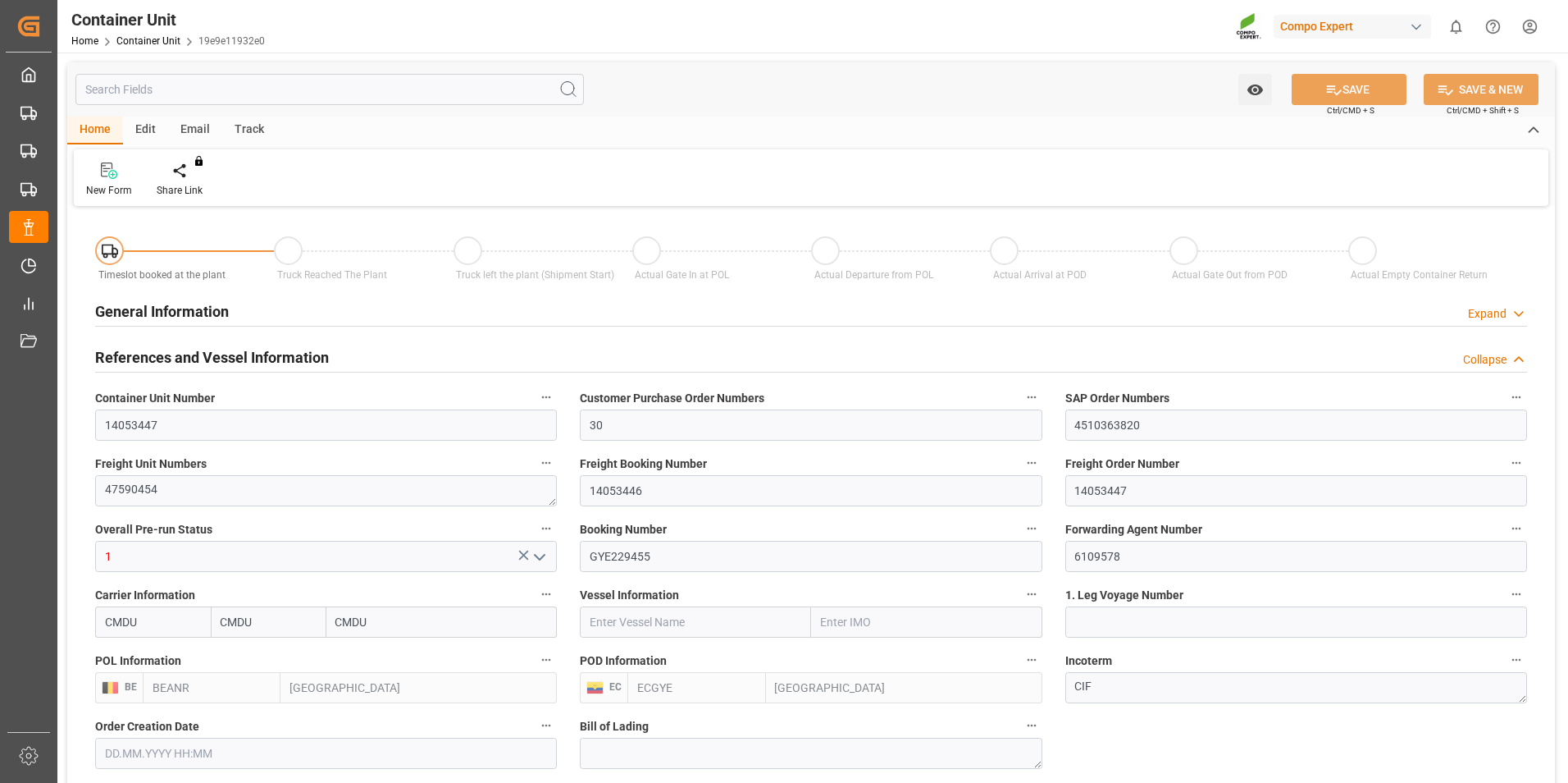
type input "0"
type input "1"
type input "1729"
type input "07.10.2025 11:20"
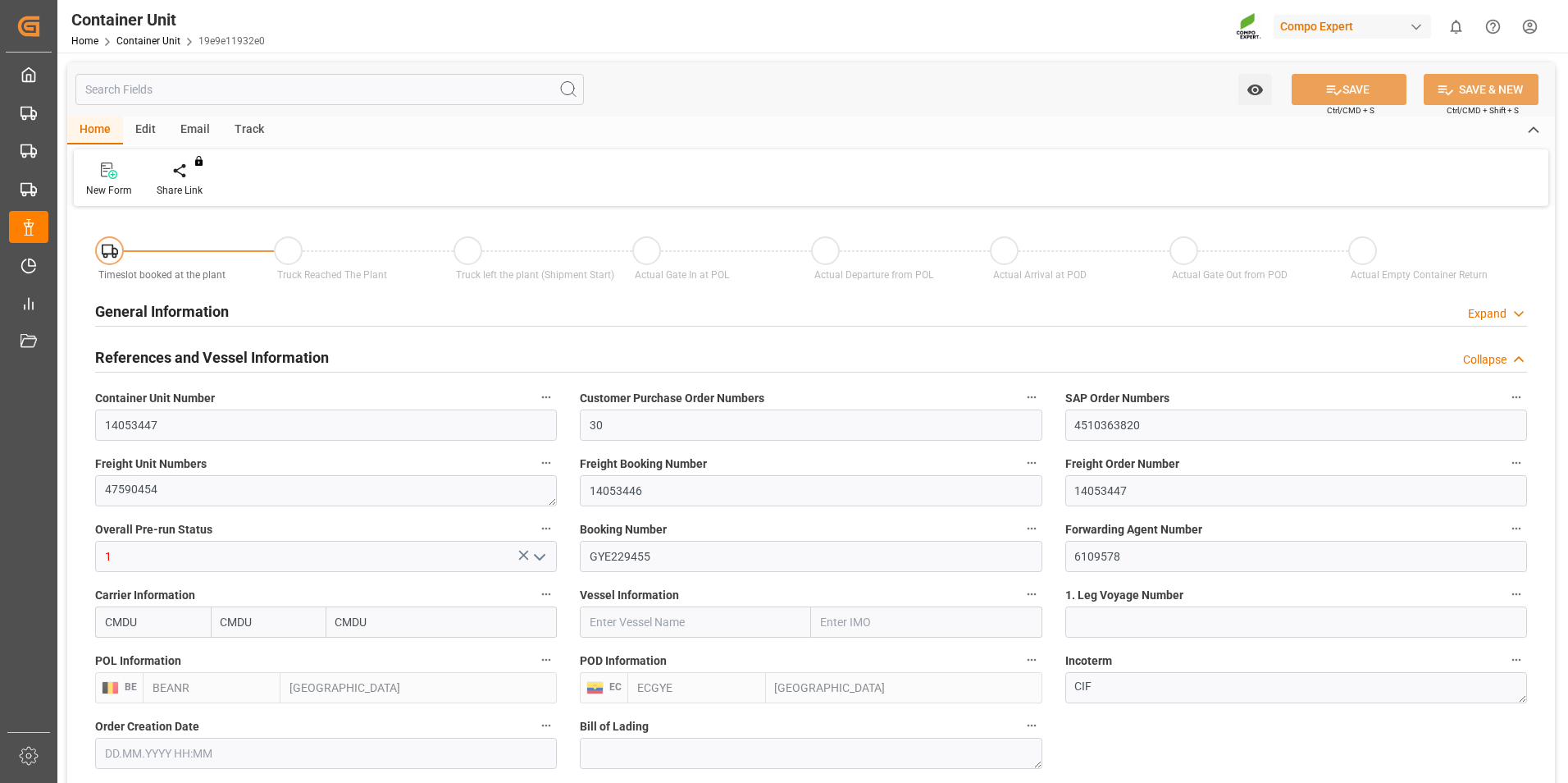
type input "07.10.2025"
click at [186, 171] on icon at bounding box center [192, 171] width 12 height 17
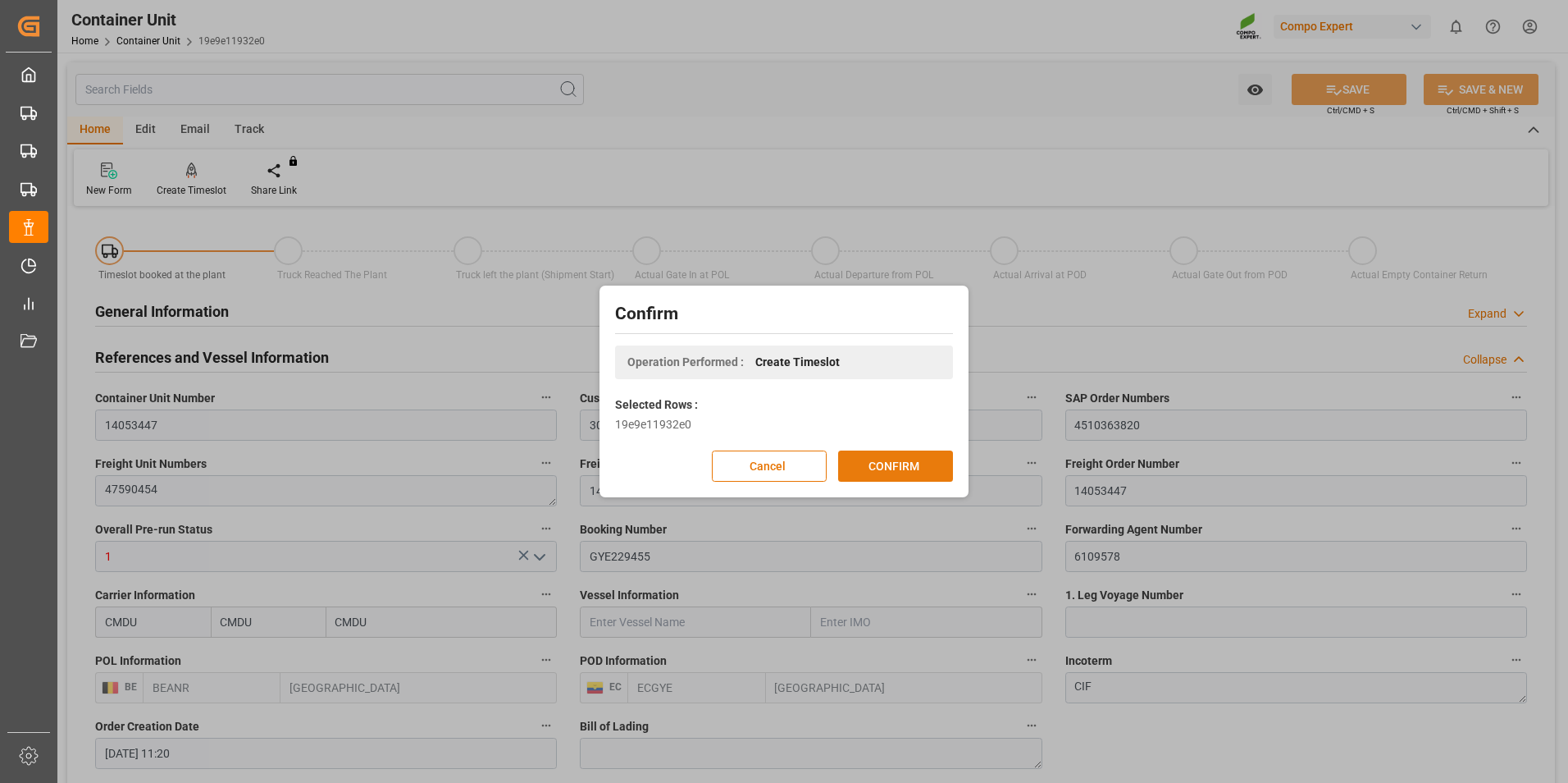
click at [888, 467] on button "CONFIRM" at bounding box center [895, 466] width 115 height 31
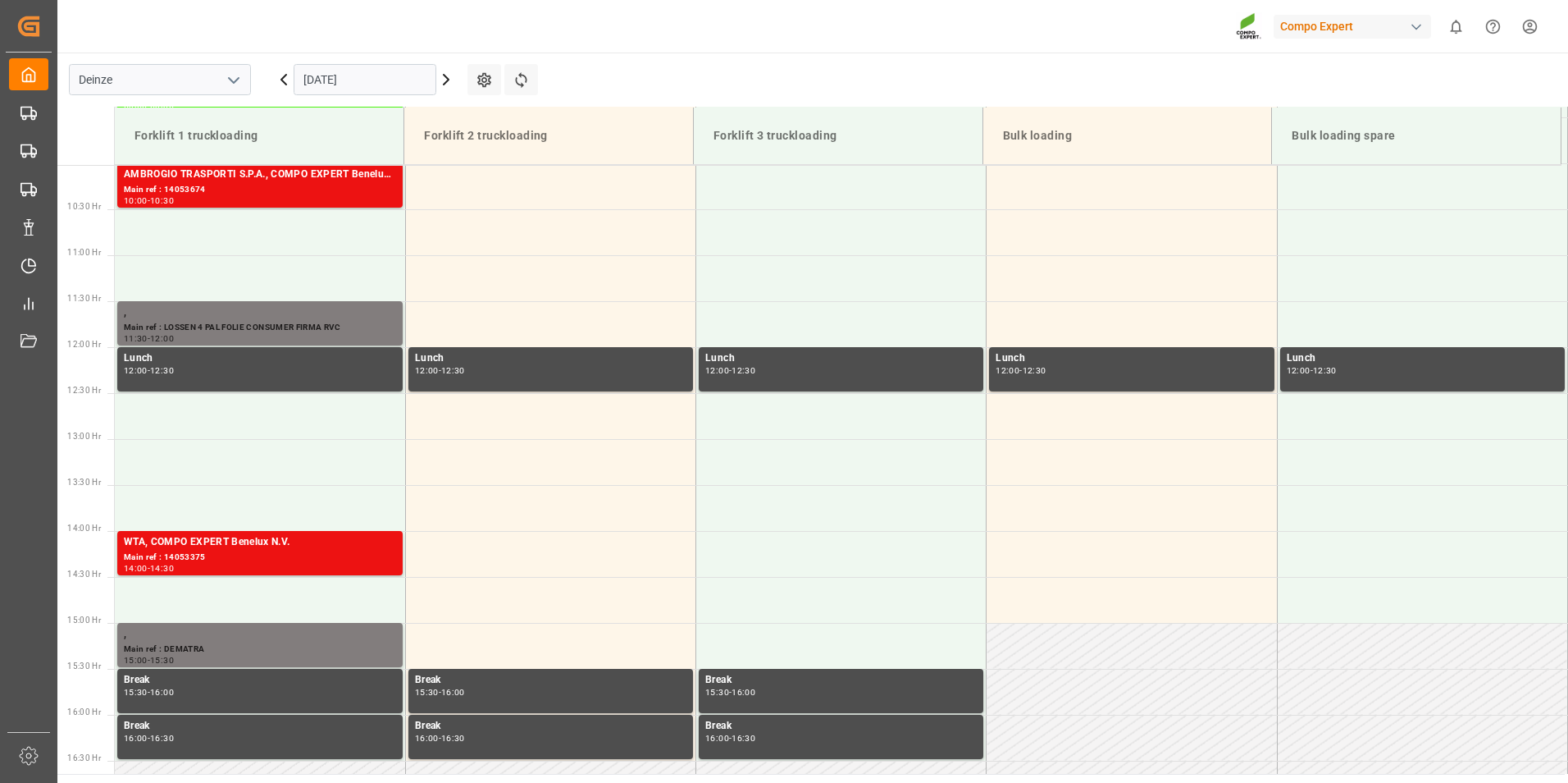
scroll to position [1000, 0]
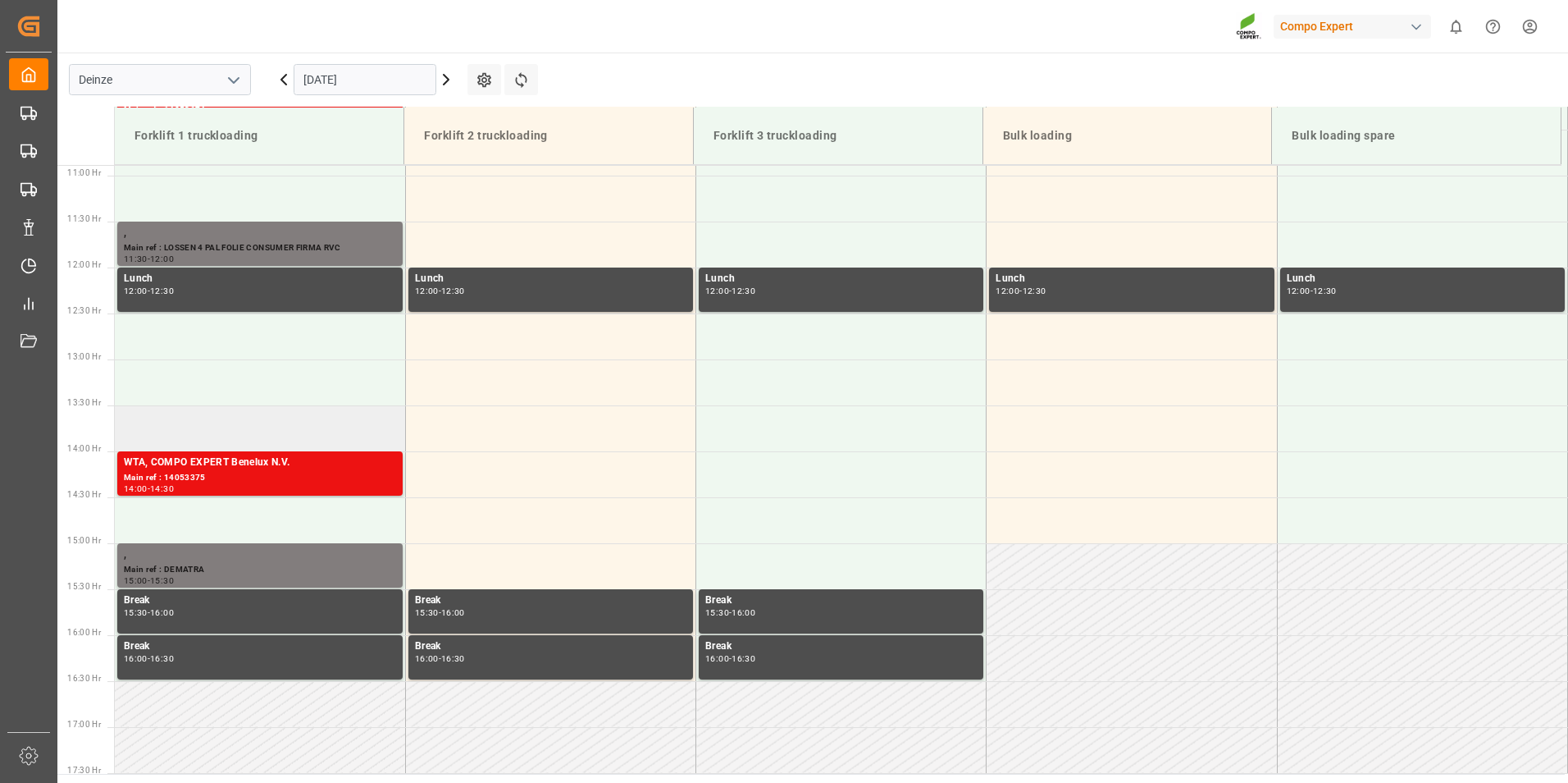
click at [140, 424] on td at bounding box center [260, 428] width 290 height 46
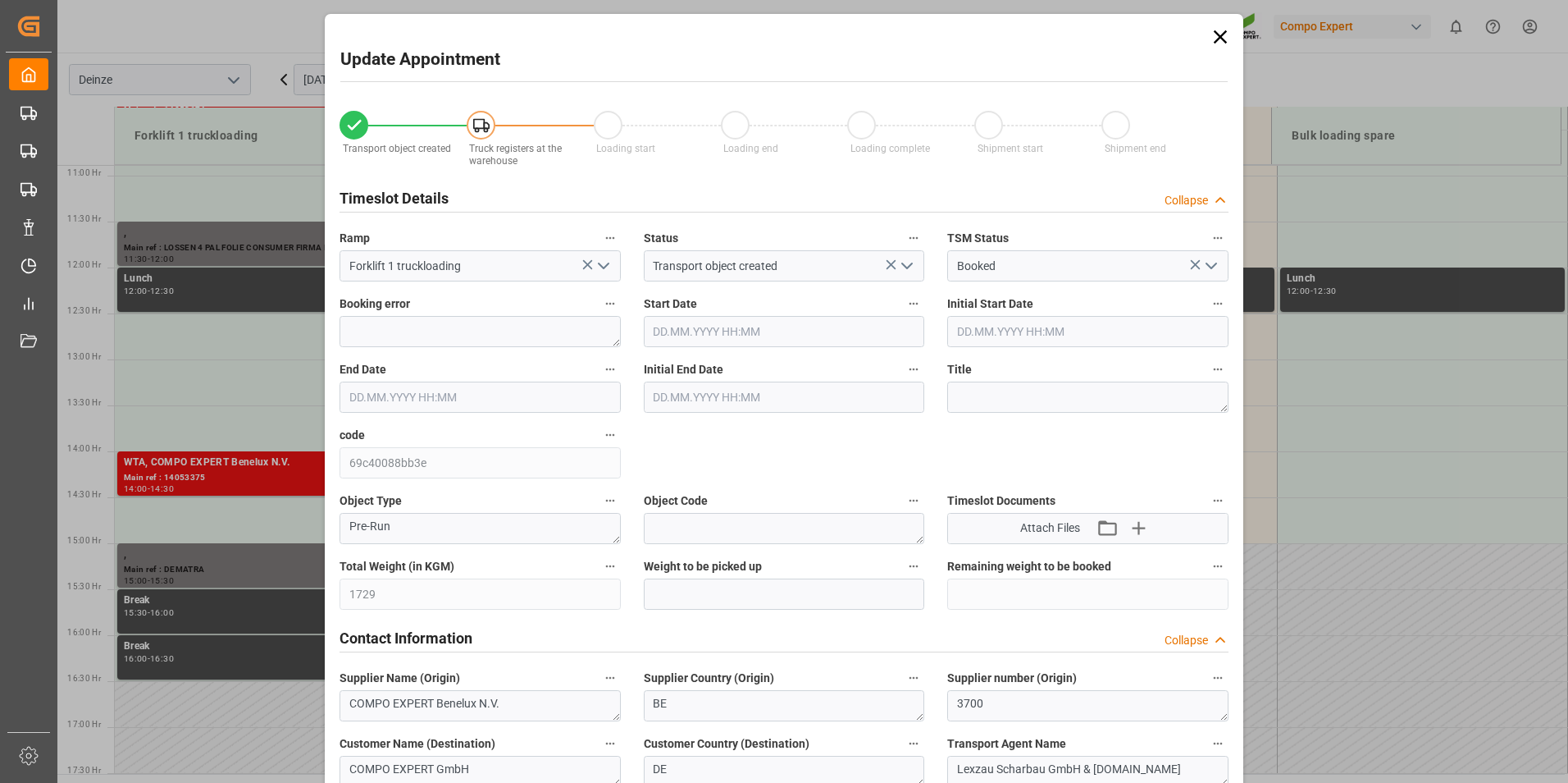
type input "[DATE] 13:30"
type input "14.10.2025 14:00"
type input "07.10.2025 11:20"
type input "14.10.2025 09:38"
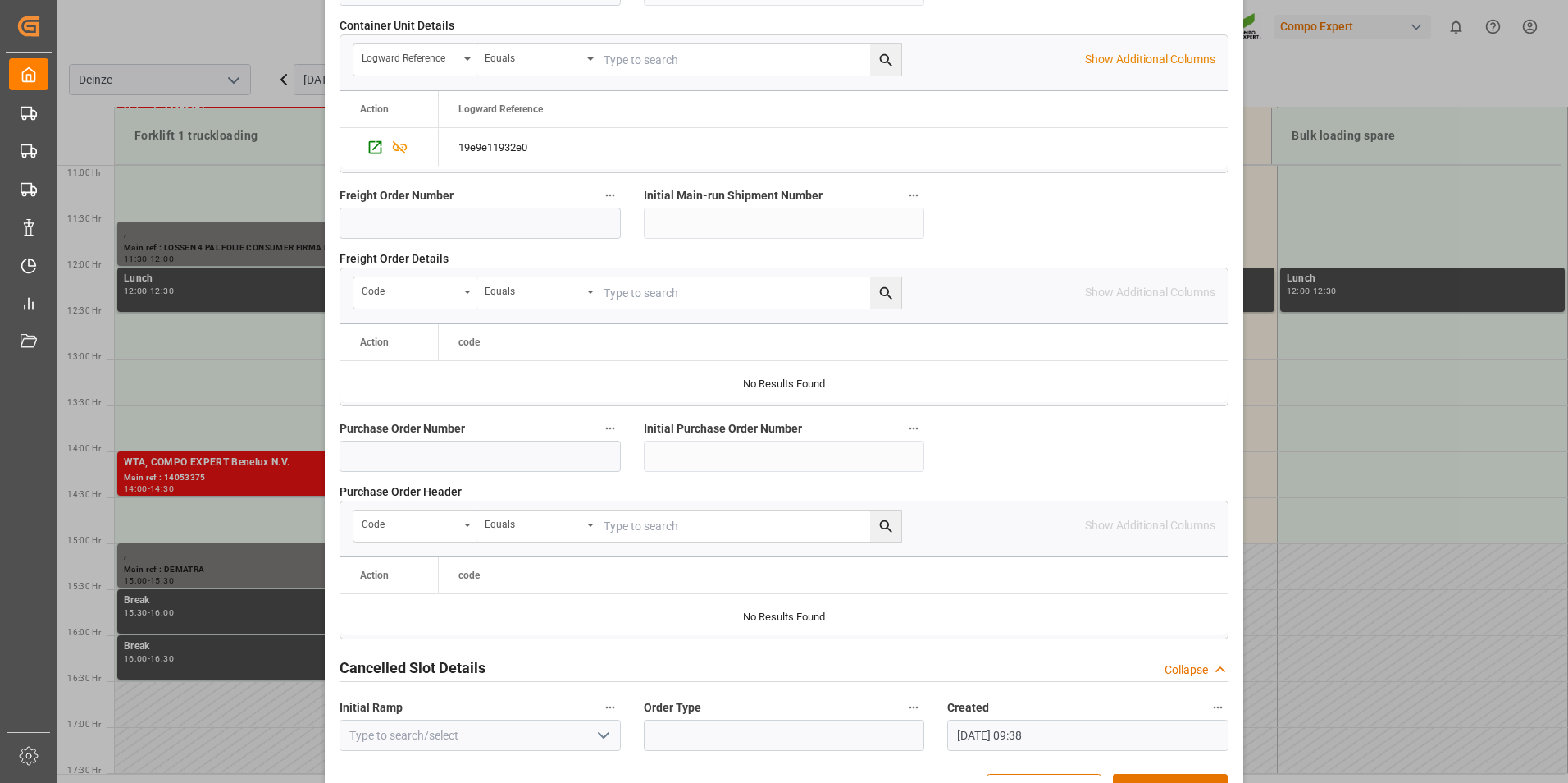
scroll to position [1495, 0]
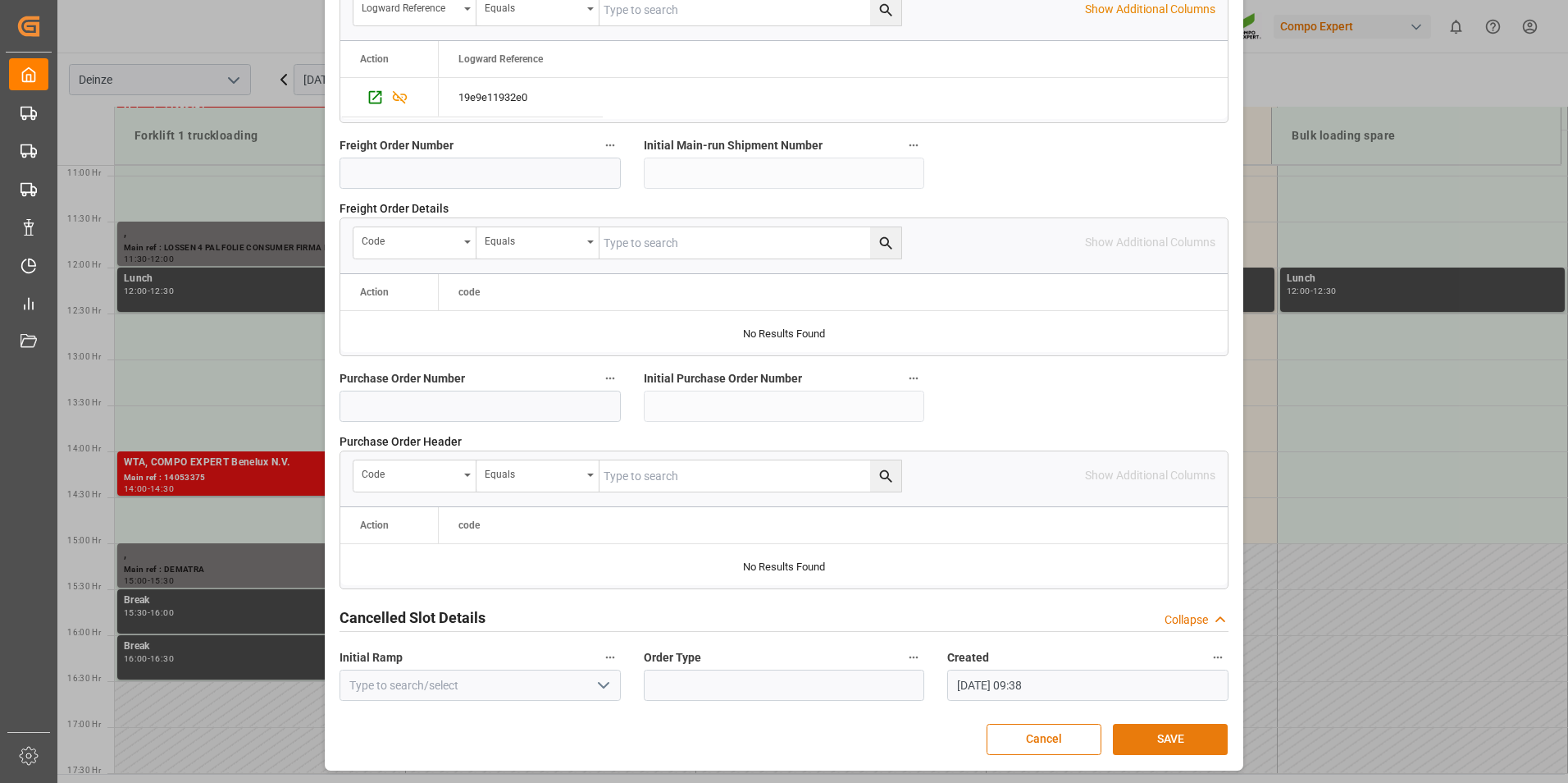
click at [1144, 740] on button "SAVE" at bounding box center [1170, 739] width 115 height 31
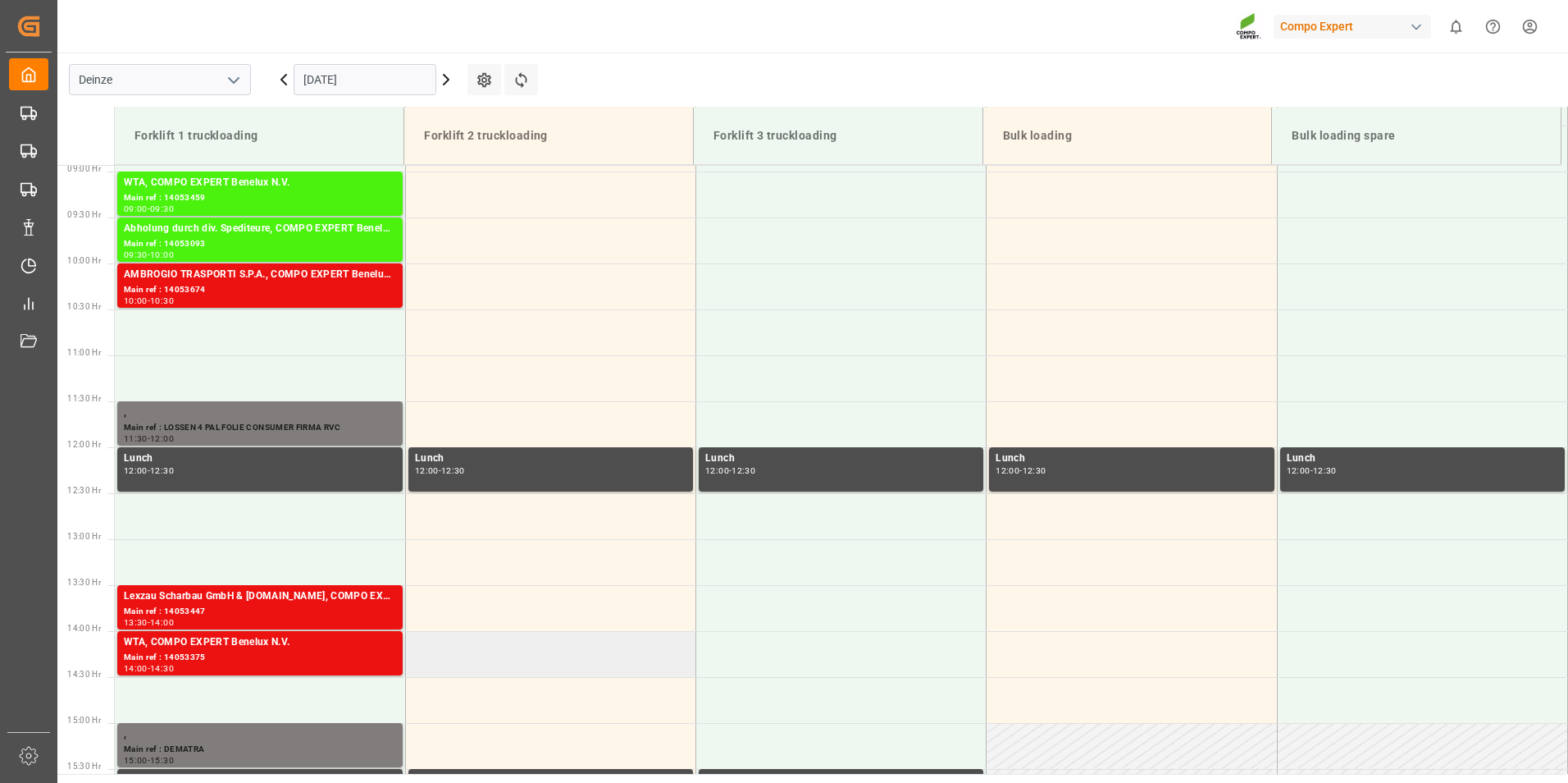
scroll to position [764, 0]
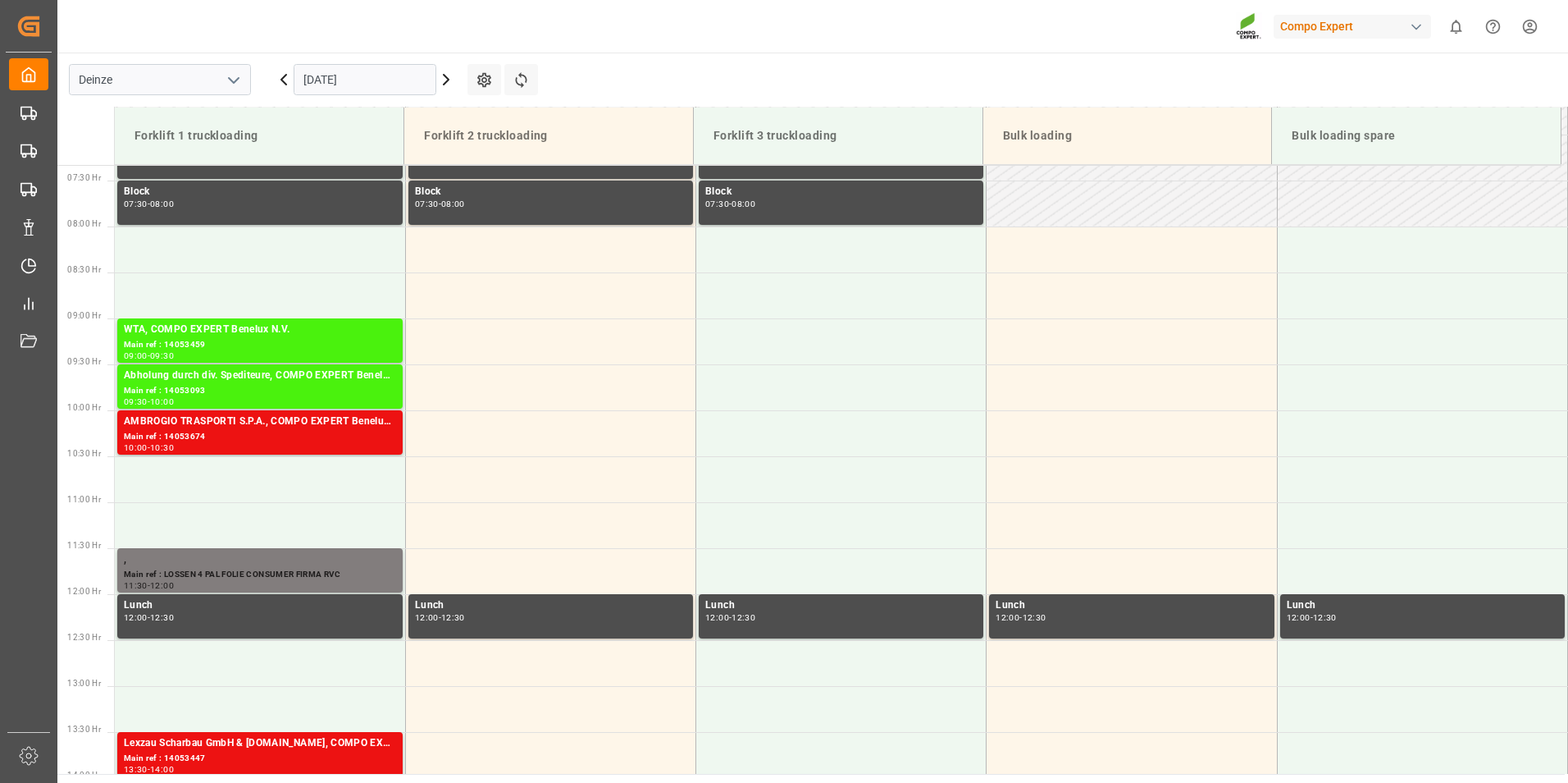
scroll to position [672, 0]
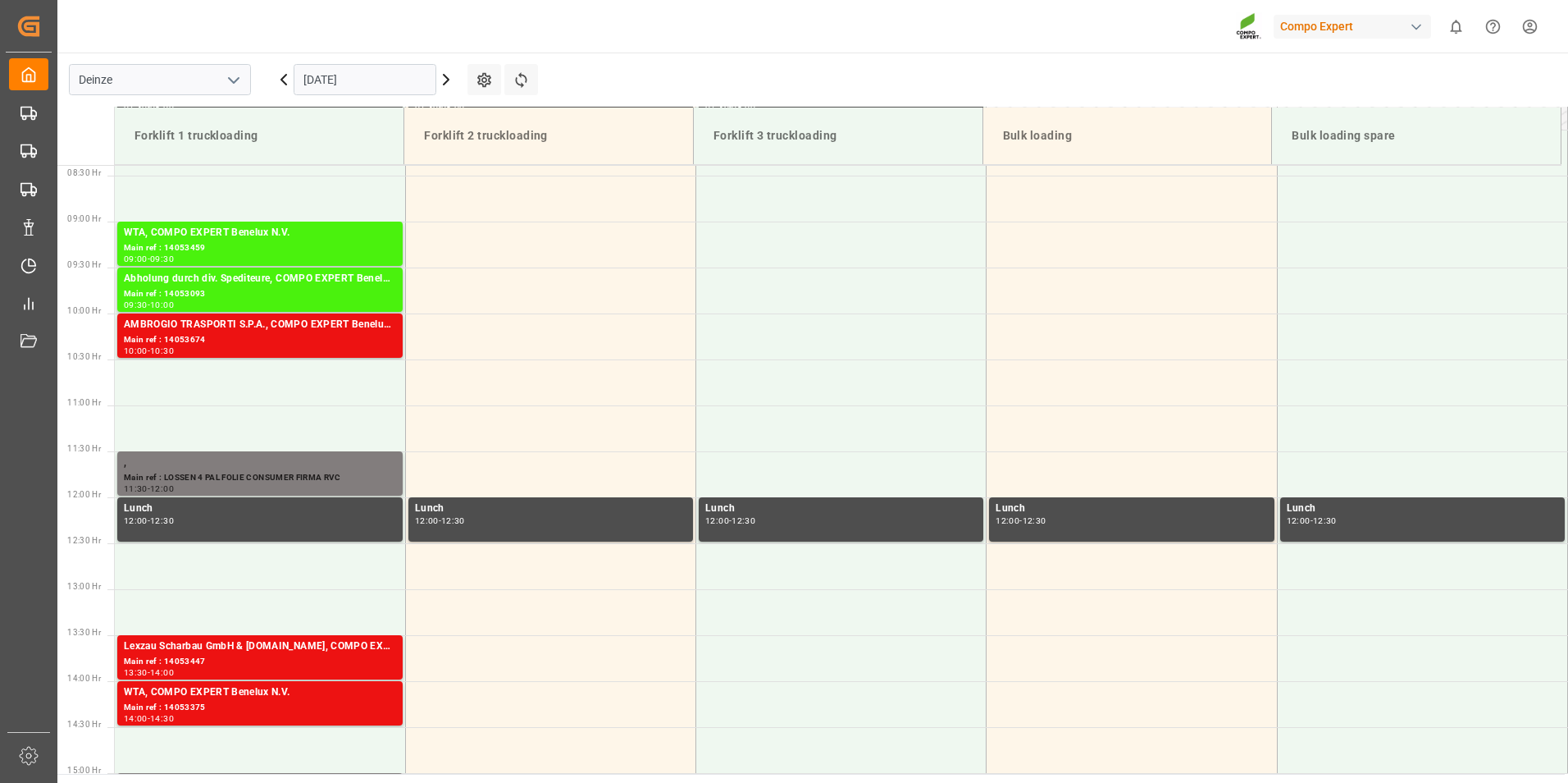
scroll to position [798, 0]
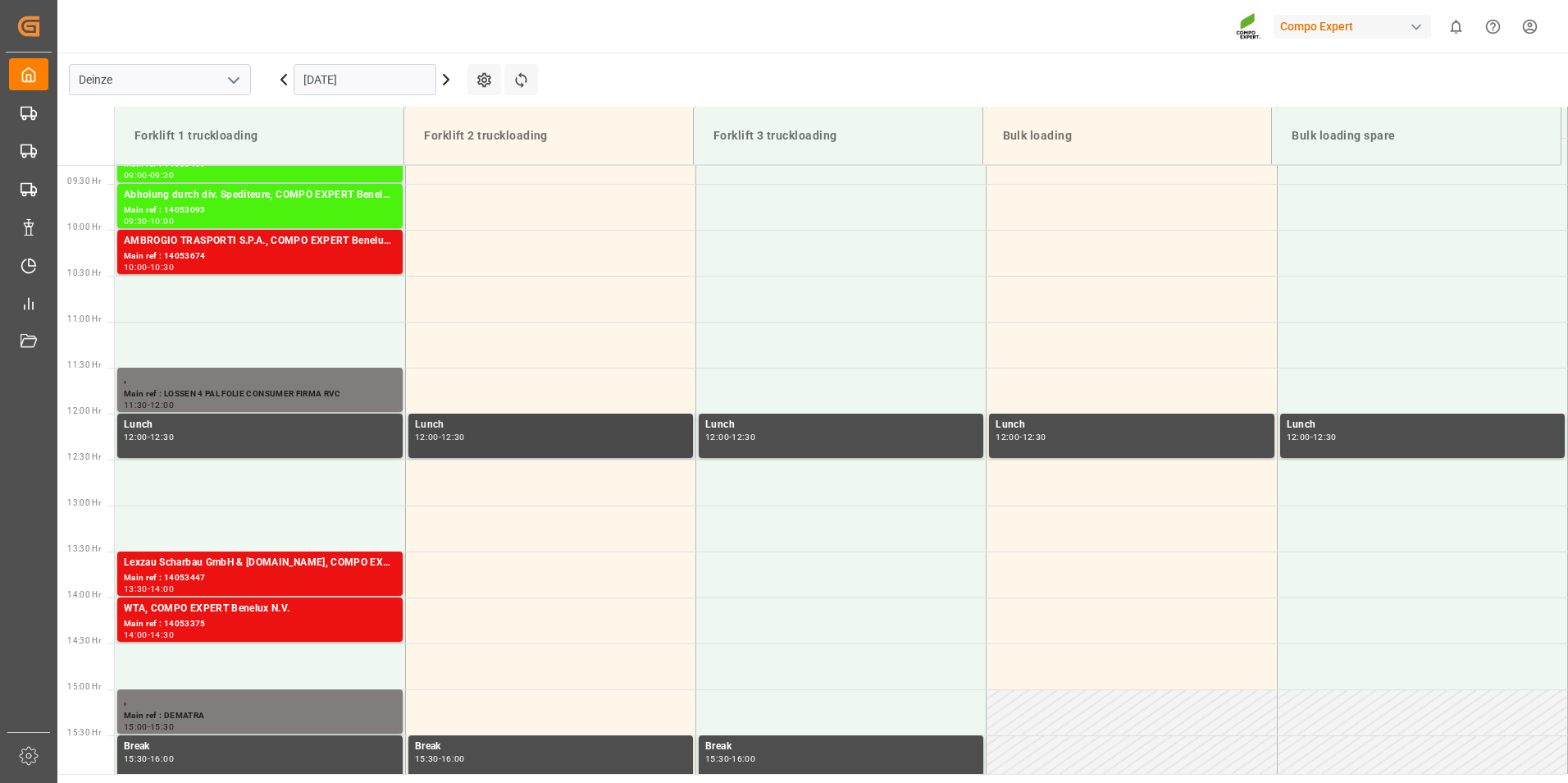
scroll to position [836, 0]
